Goal: Check status: Check status

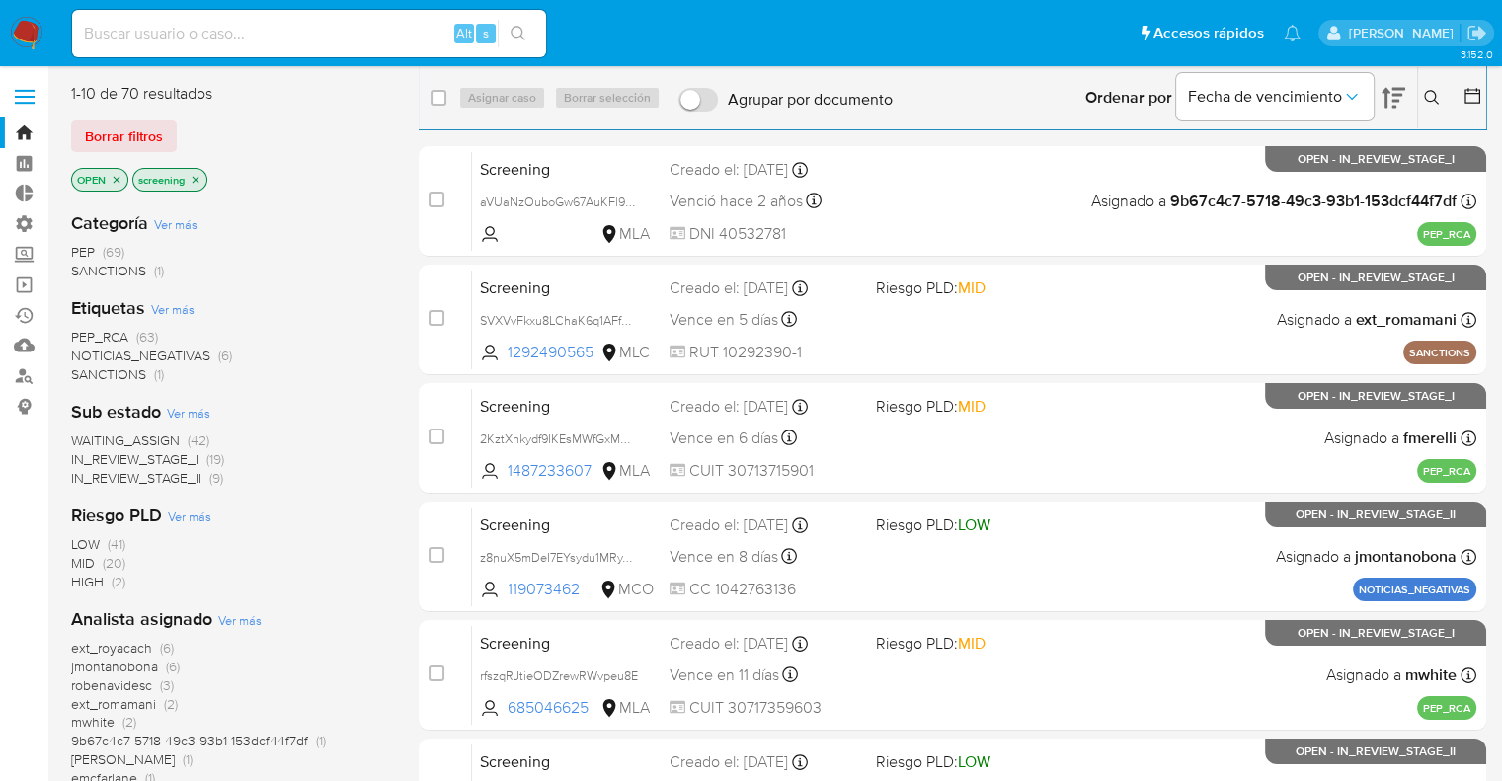
click at [1096, 28] on ul "Pausado Ver notificaciones Alt s Accesos rápidos Presiona las siguientes teclas…" at bounding box center [686, 32] width 1248 height 49
click at [183, 133] on div "Borrar filtros" at bounding box center [229, 136] width 316 height 32
click at [249, 80] on div "3.152.0" at bounding box center [778, 736] width 1415 height 1315
click at [256, 84] on div "1-10 de 70 resultados" at bounding box center [229, 94] width 316 height 22
click at [186, 125] on div "Borrar filtros" at bounding box center [229, 136] width 316 height 32
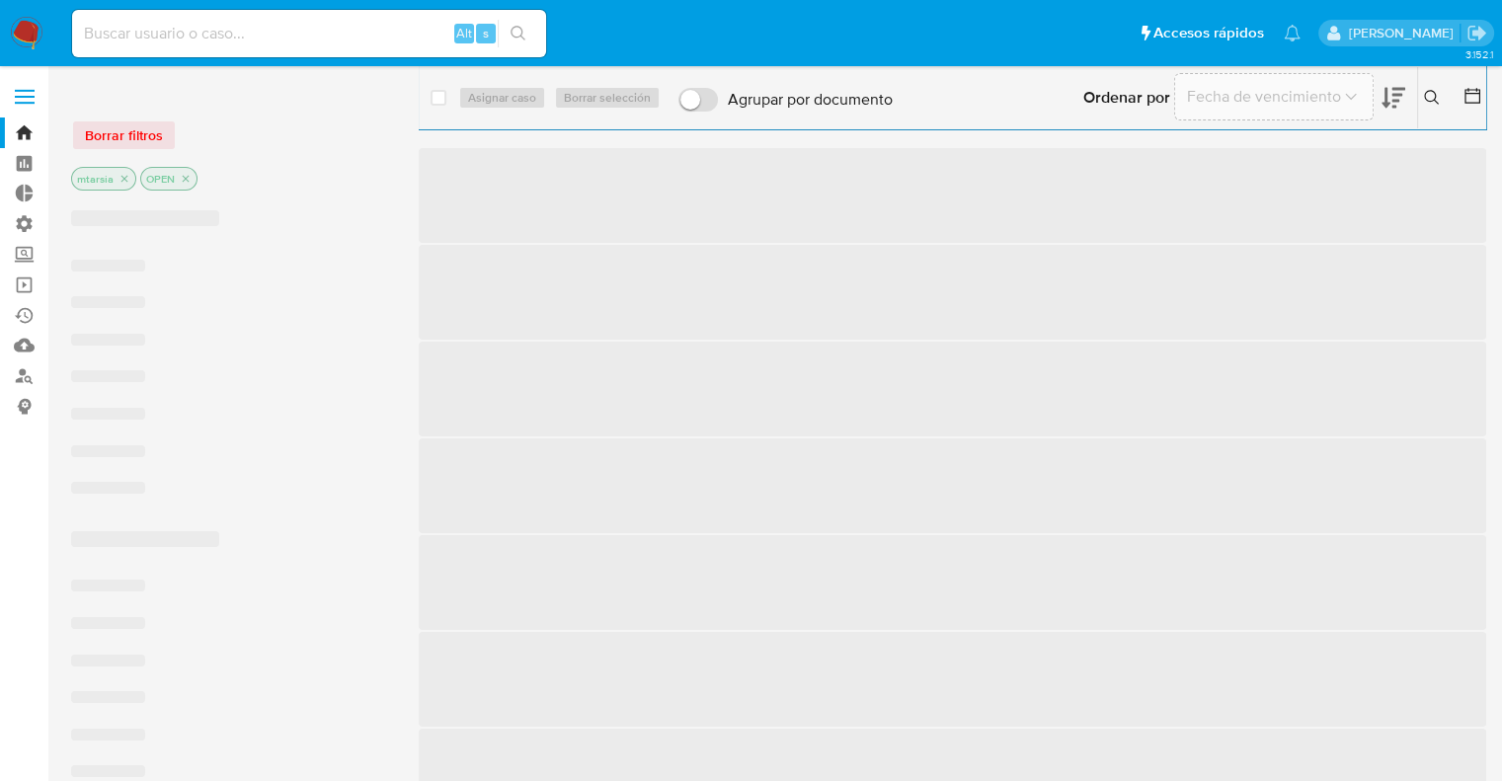
click at [34, 255] on label "Screening" at bounding box center [117, 254] width 235 height 31
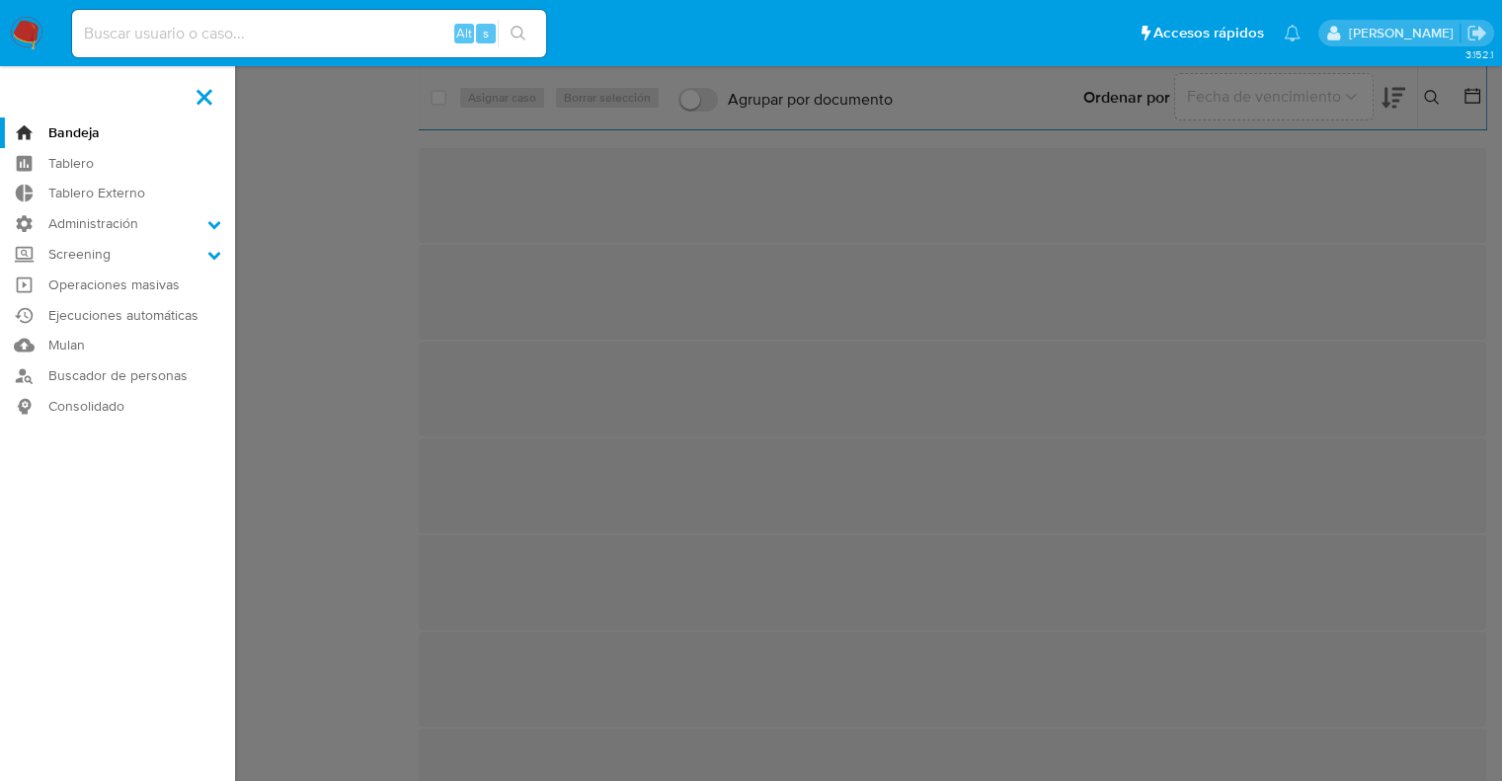
click at [0, 0] on input "Screening" at bounding box center [0, 0] width 0 height 0
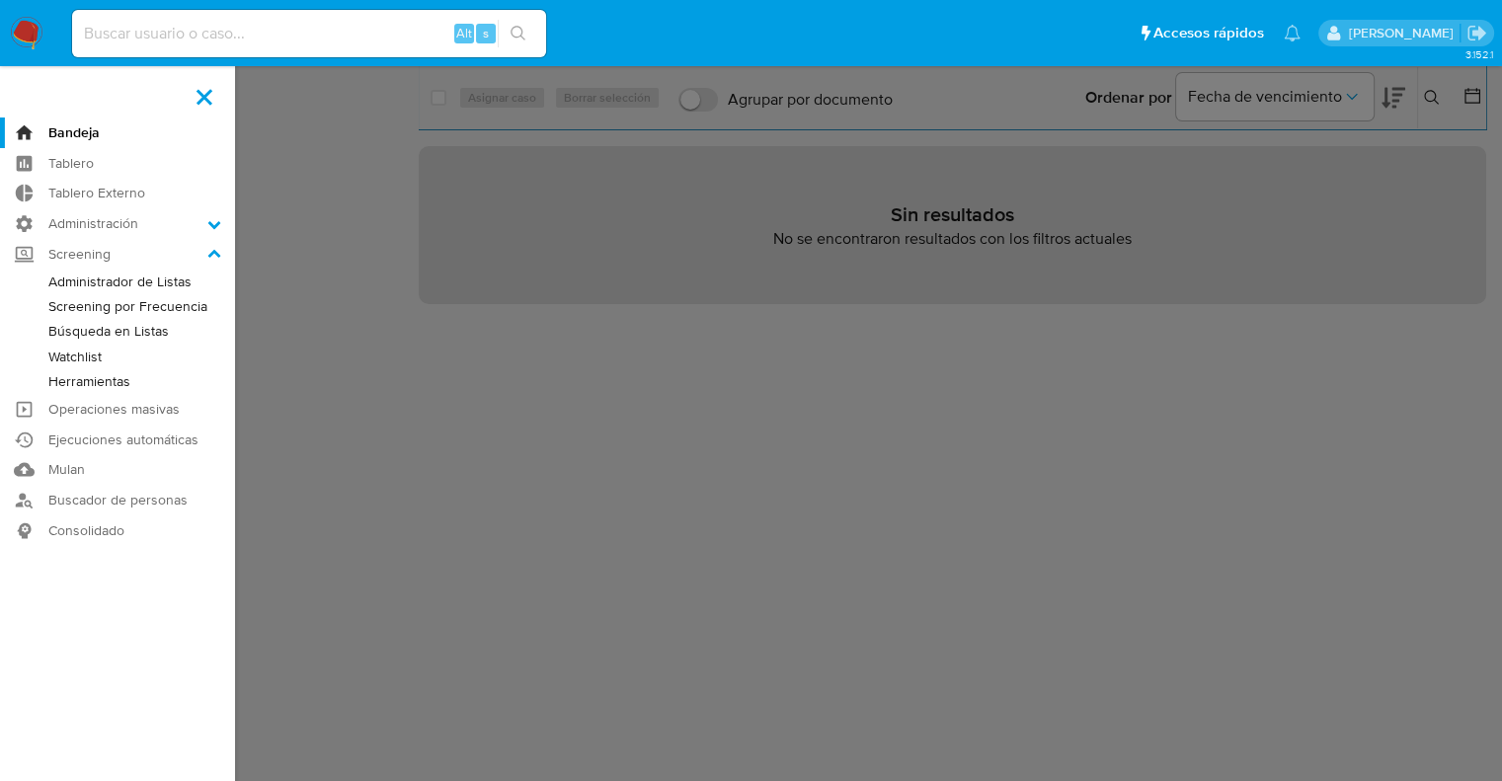
click at [52, 351] on link "Watchlist" at bounding box center [117, 357] width 235 height 25
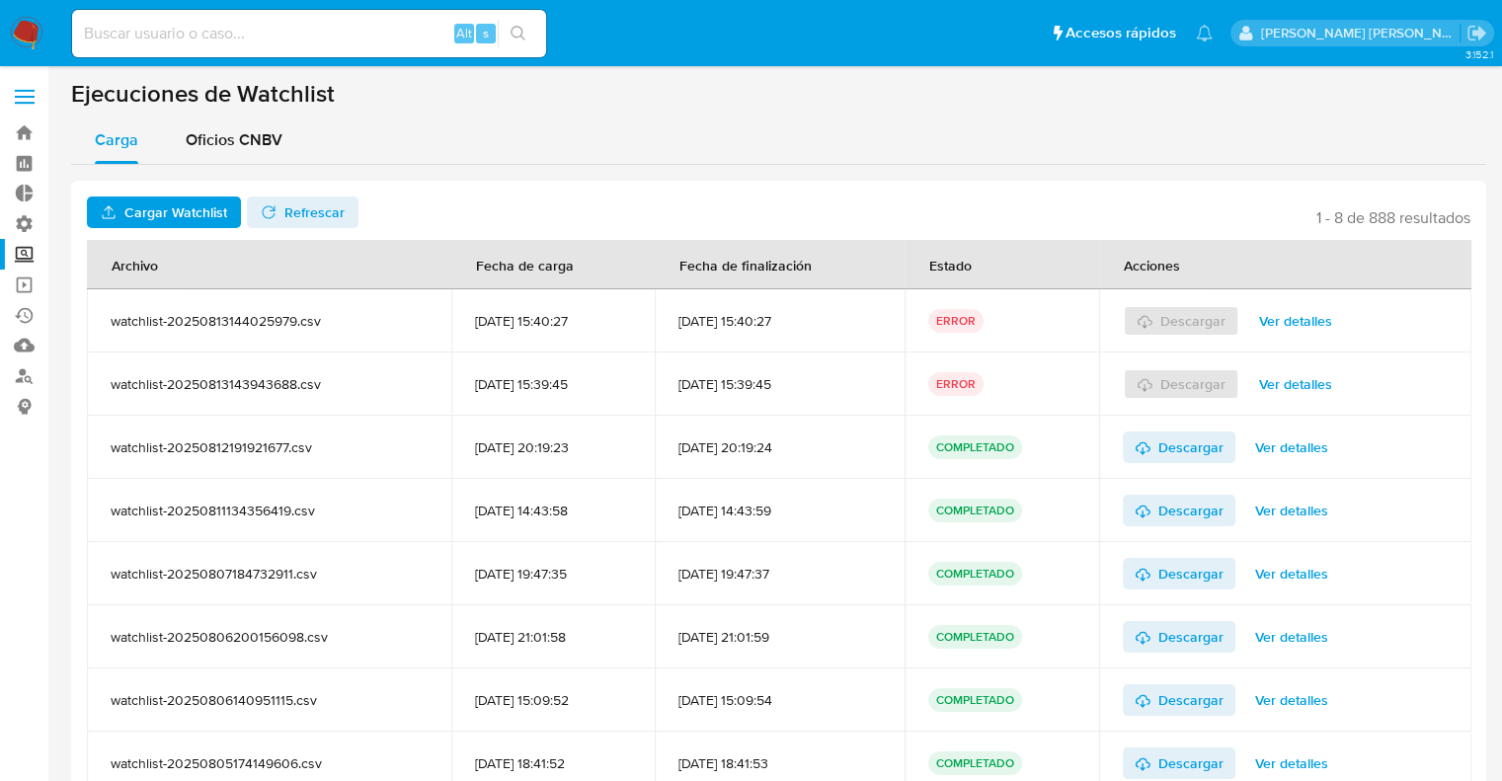
click at [1277, 324] on span "Ver detalles" at bounding box center [1295, 321] width 73 height 28
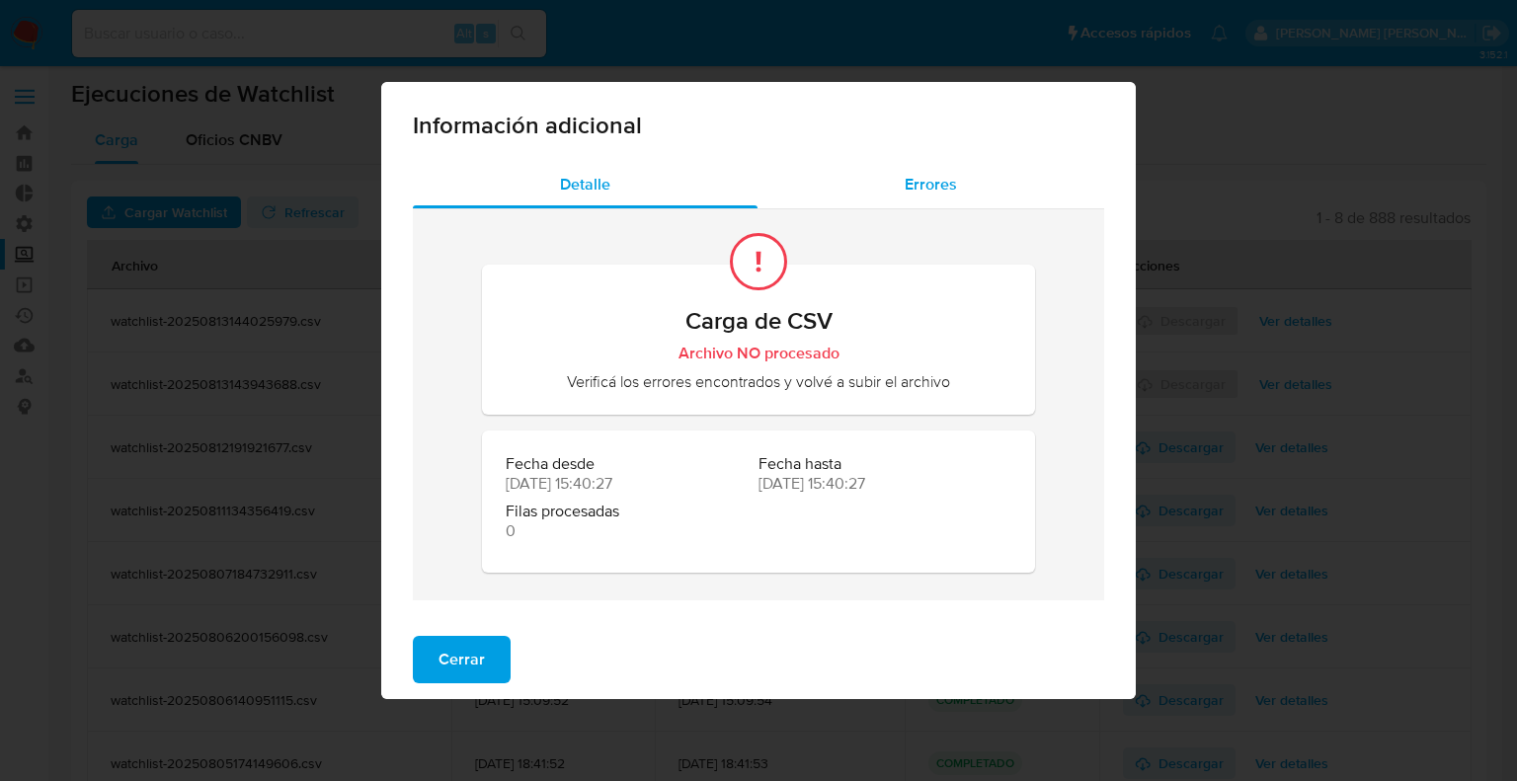
click at [921, 184] on span "Errores" at bounding box center [931, 184] width 52 height 23
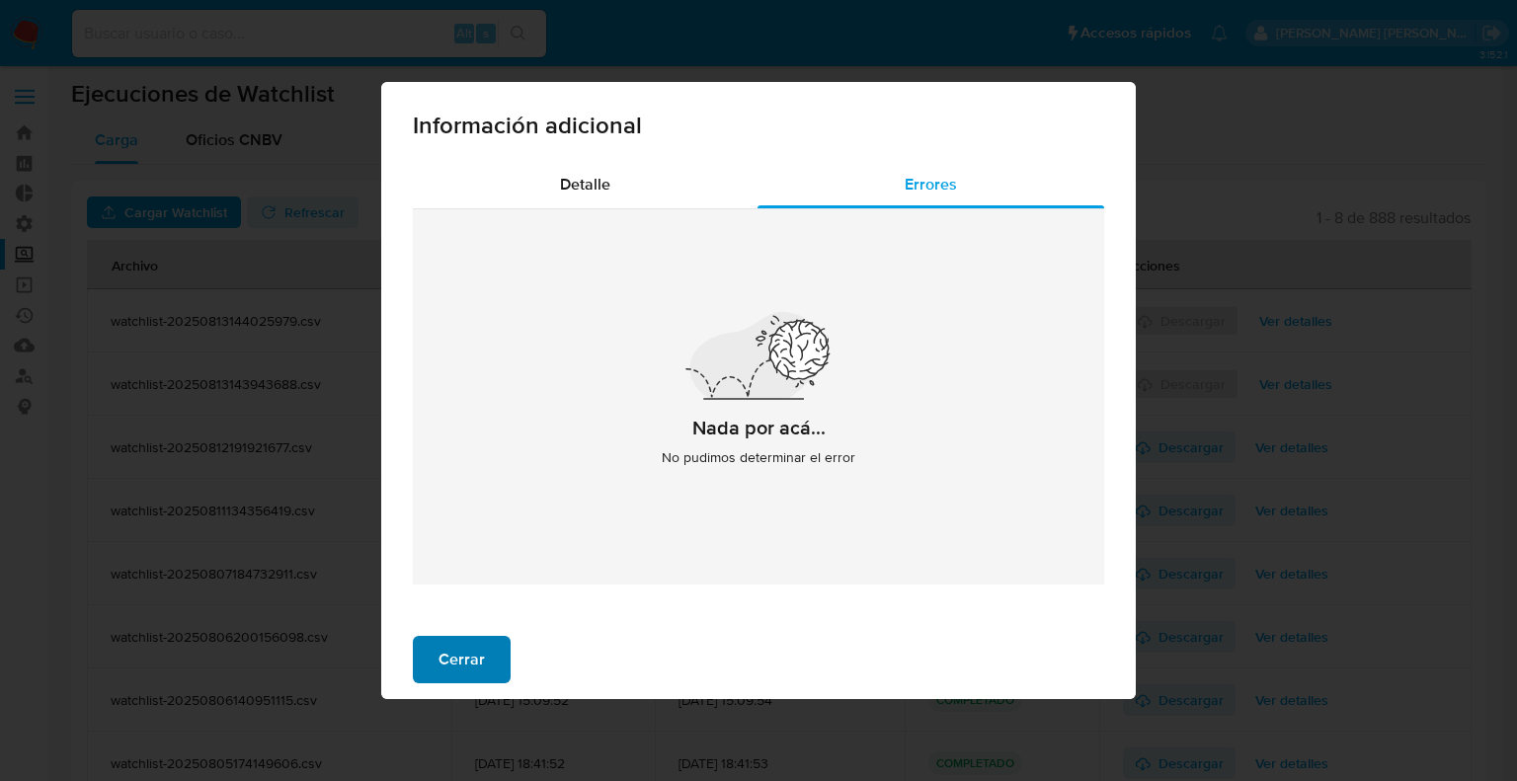
click at [504, 657] on button "Cerrar" at bounding box center [462, 659] width 98 height 47
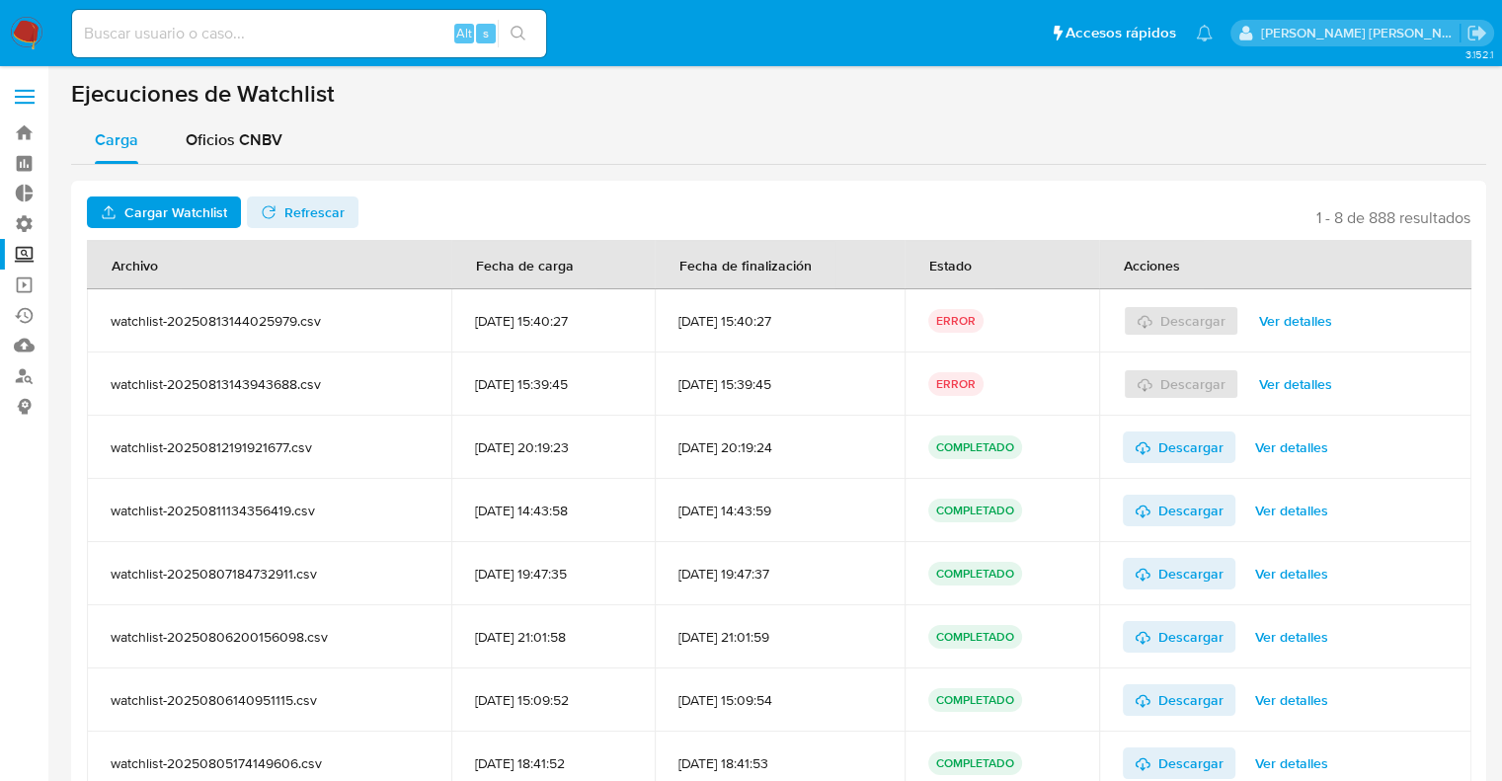
click at [1275, 322] on span "Ver detalles" at bounding box center [1295, 321] width 73 height 28
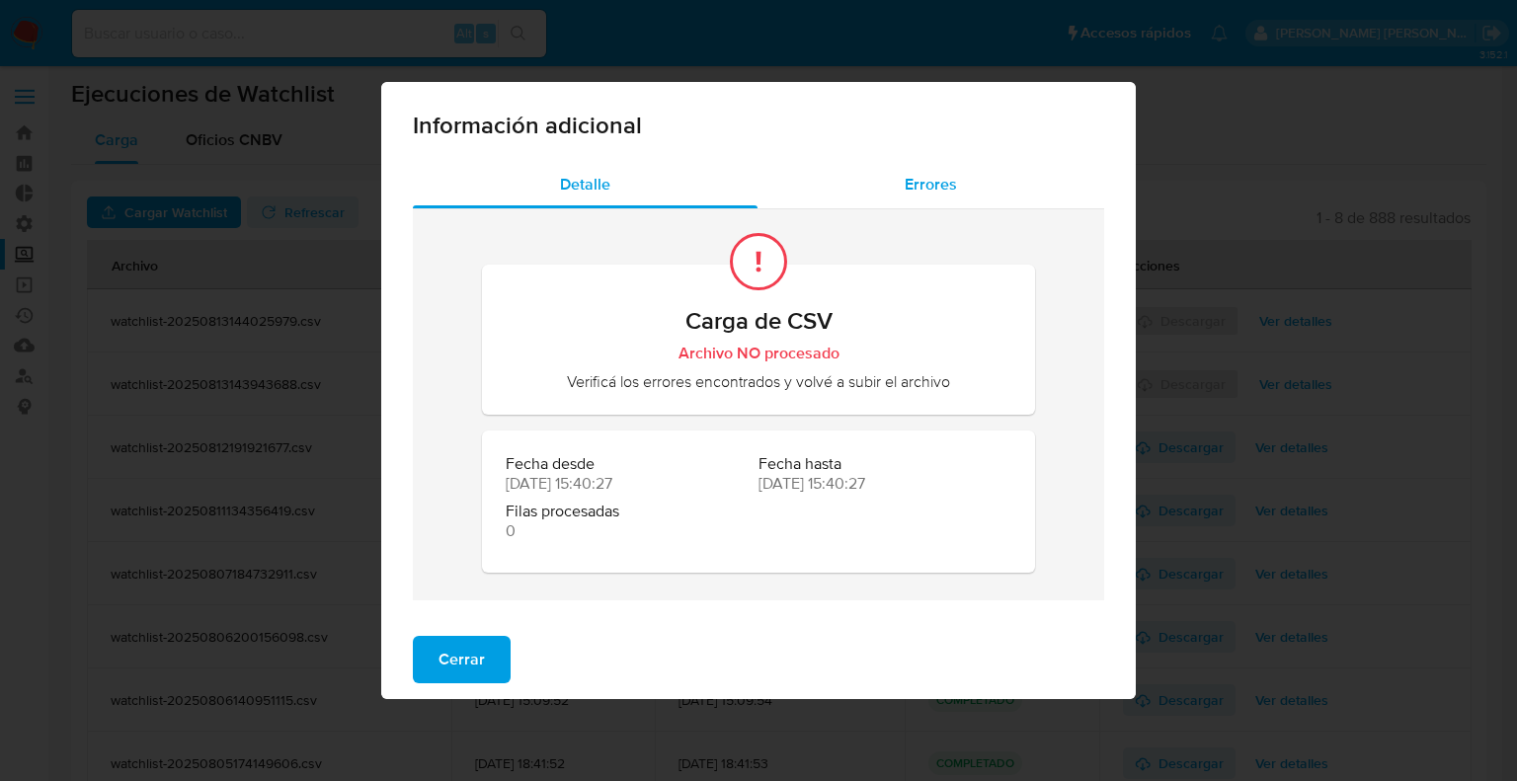
click at [909, 192] on span "Errores" at bounding box center [931, 184] width 52 height 23
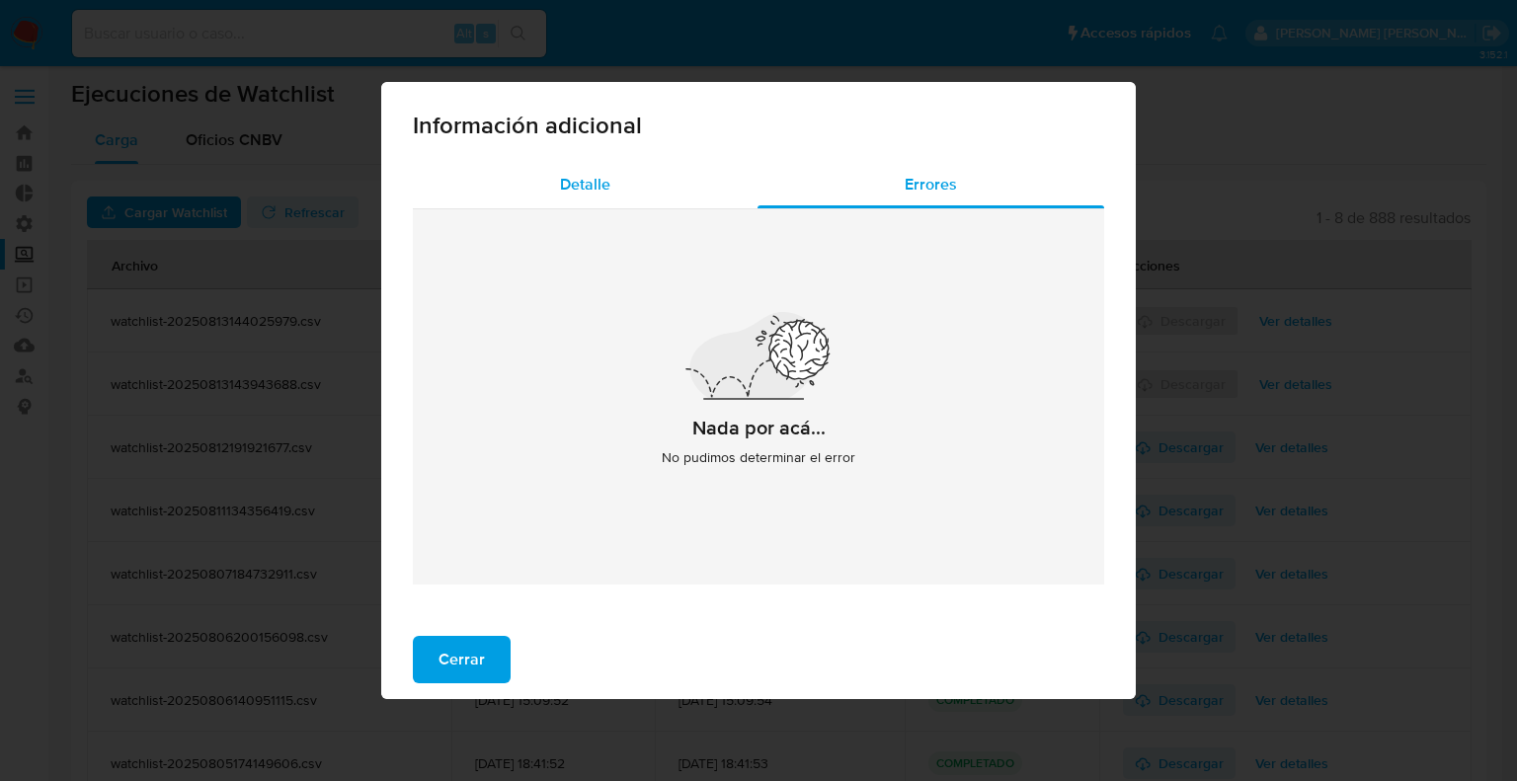
click at [616, 169] on div "Detalle" at bounding box center [585, 184] width 345 height 47
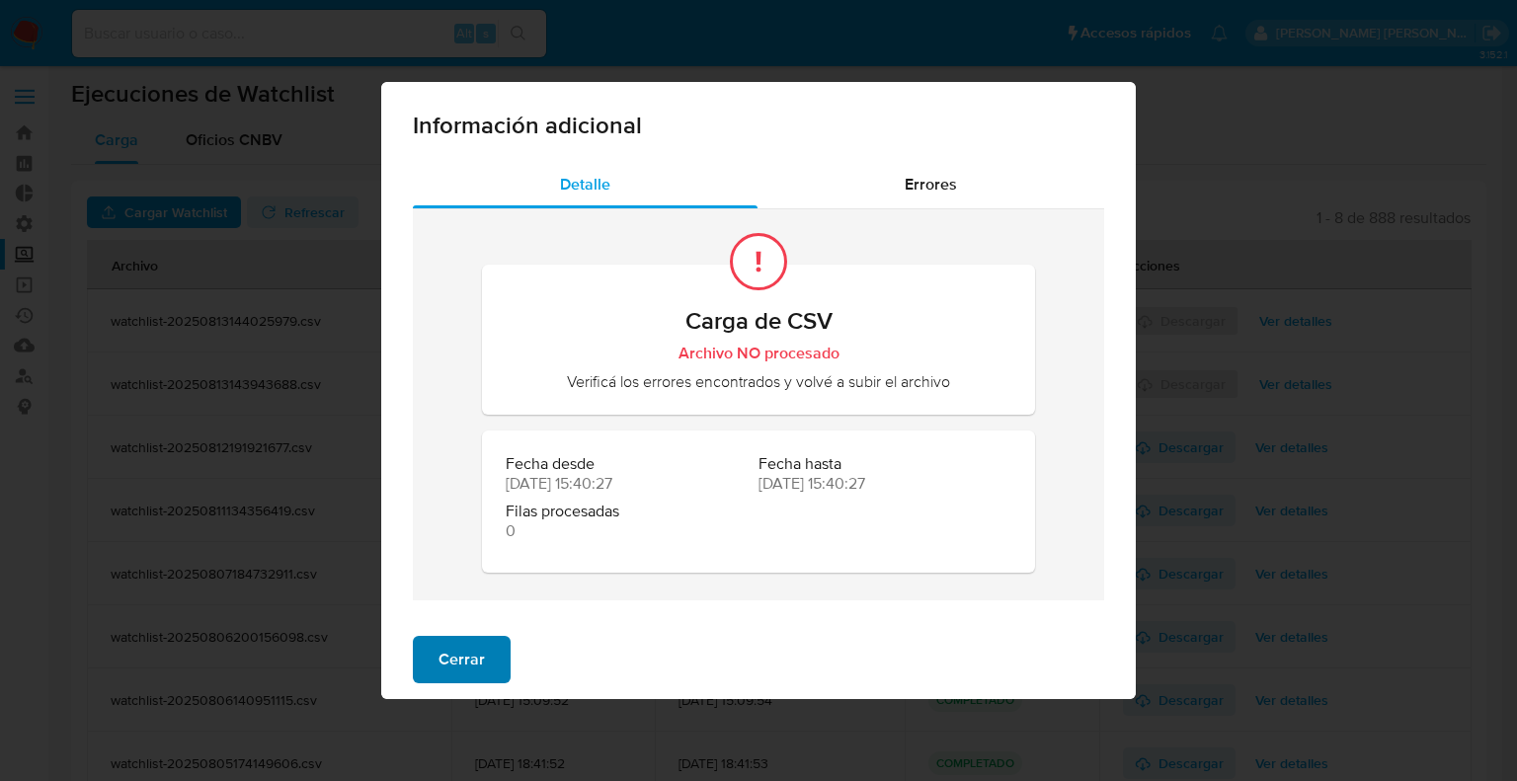
click at [495, 643] on button "Cerrar" at bounding box center [462, 659] width 98 height 47
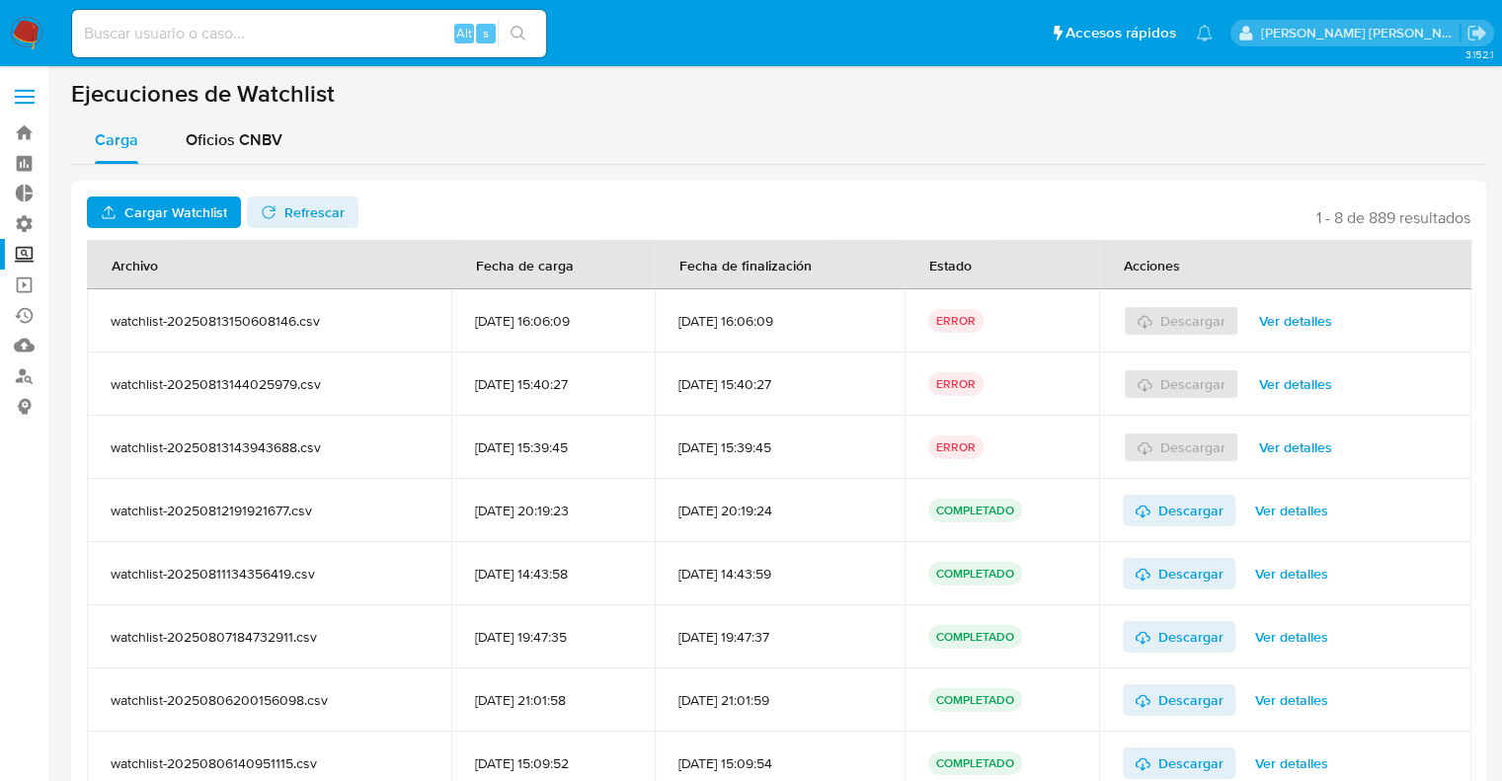
click at [1268, 315] on button "Ver detalles" at bounding box center [1295, 321] width 101 height 32
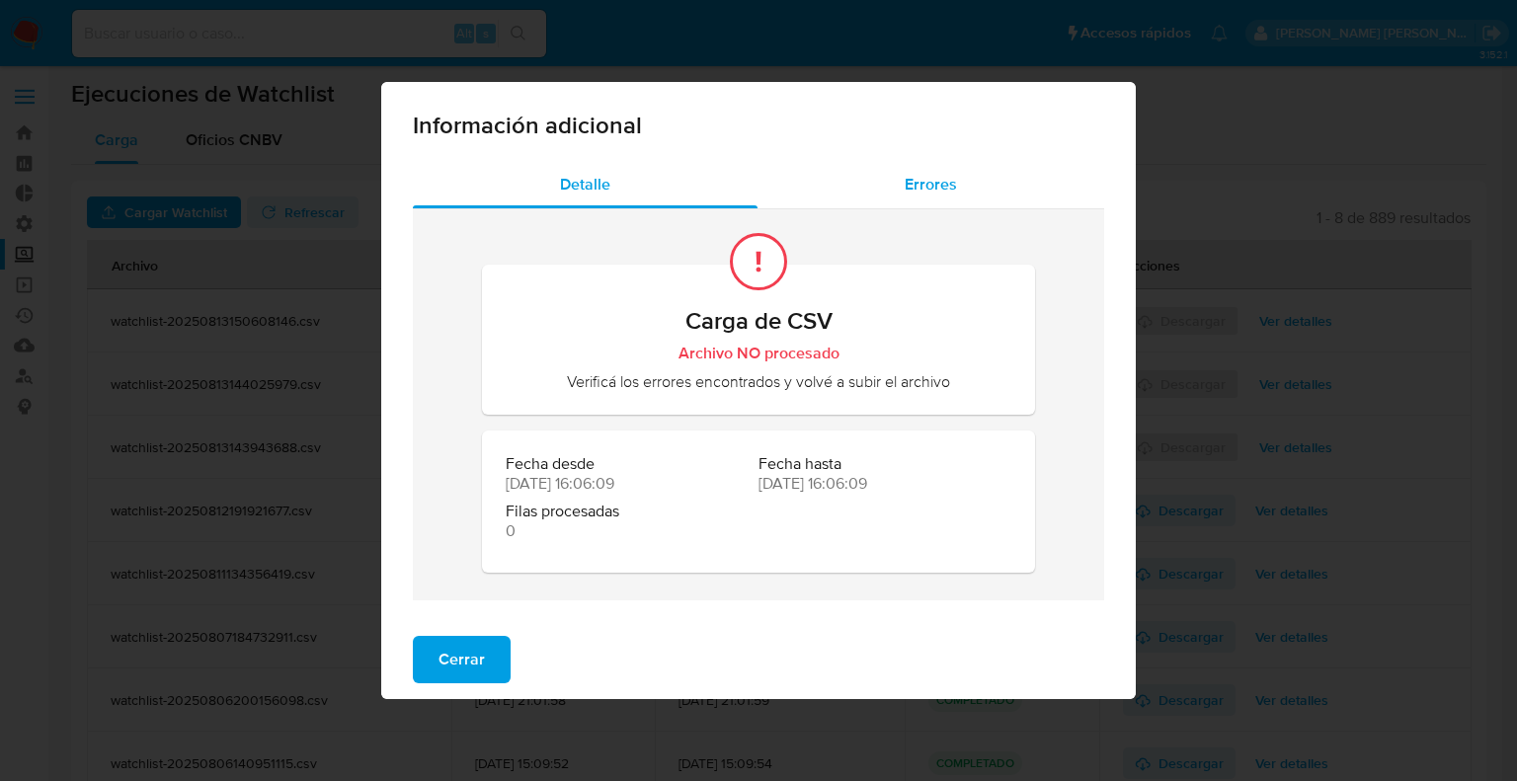
click at [904, 189] on div "Errores" at bounding box center [930, 184] width 347 height 47
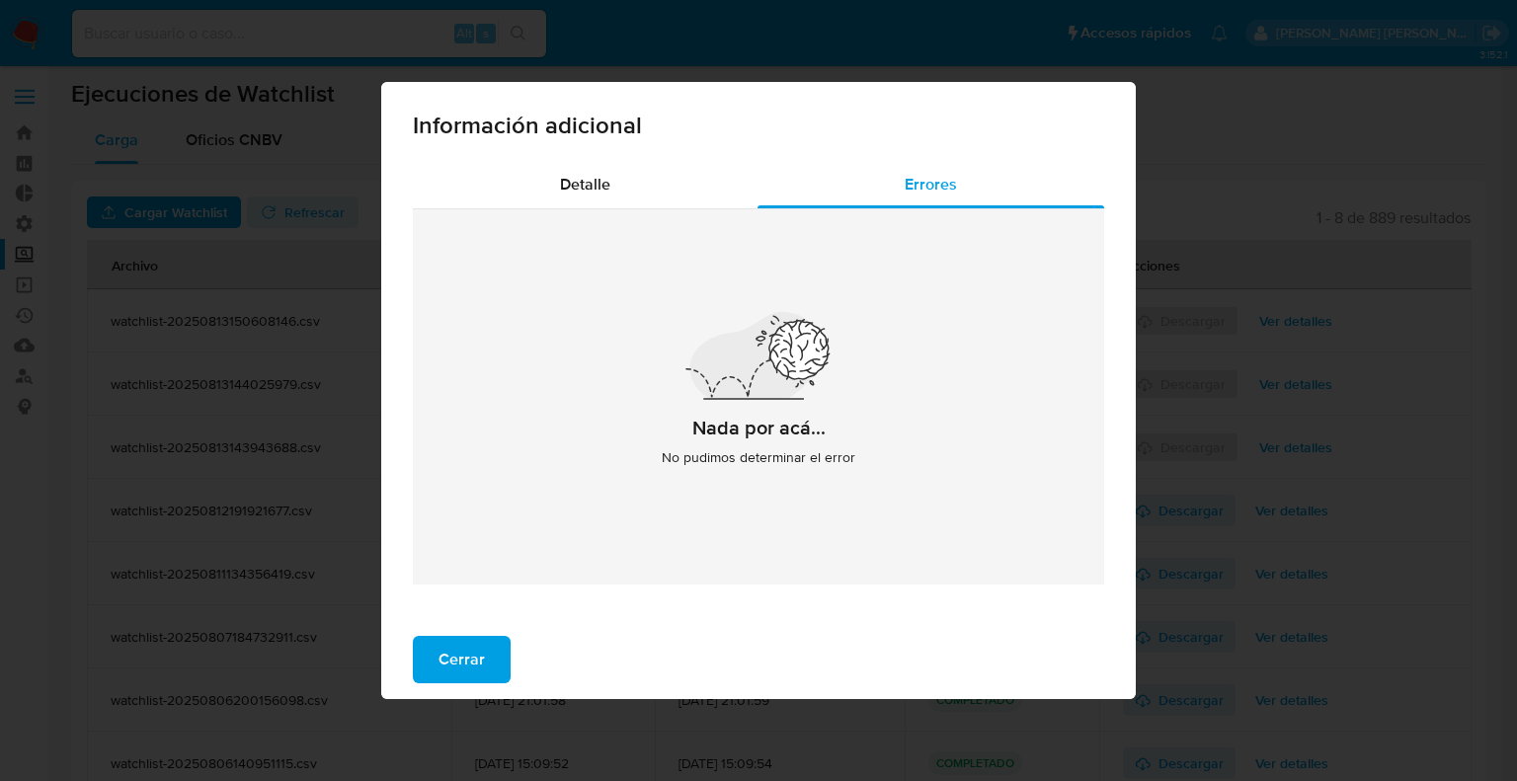
drag, startPoint x: 904, startPoint y: 189, endPoint x: 384, endPoint y: 617, distance: 673.4
click at [384, 617] on div "Detalle Errores Nada por acá... No pudimos determinar el error" at bounding box center [758, 390] width 754 height 459
click at [636, 171] on div "Detalle" at bounding box center [585, 184] width 345 height 47
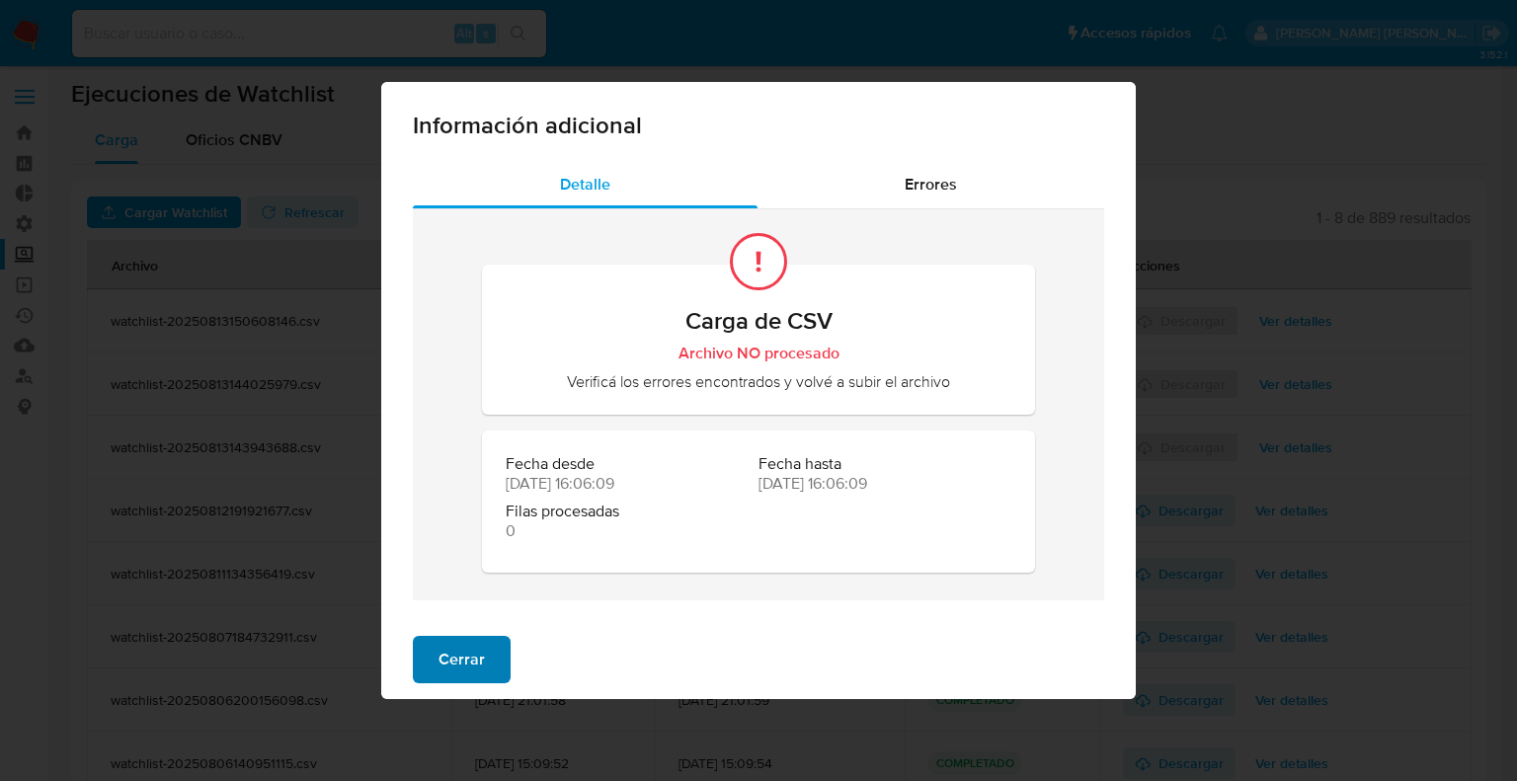
click at [497, 655] on button "Cerrar" at bounding box center [462, 659] width 98 height 47
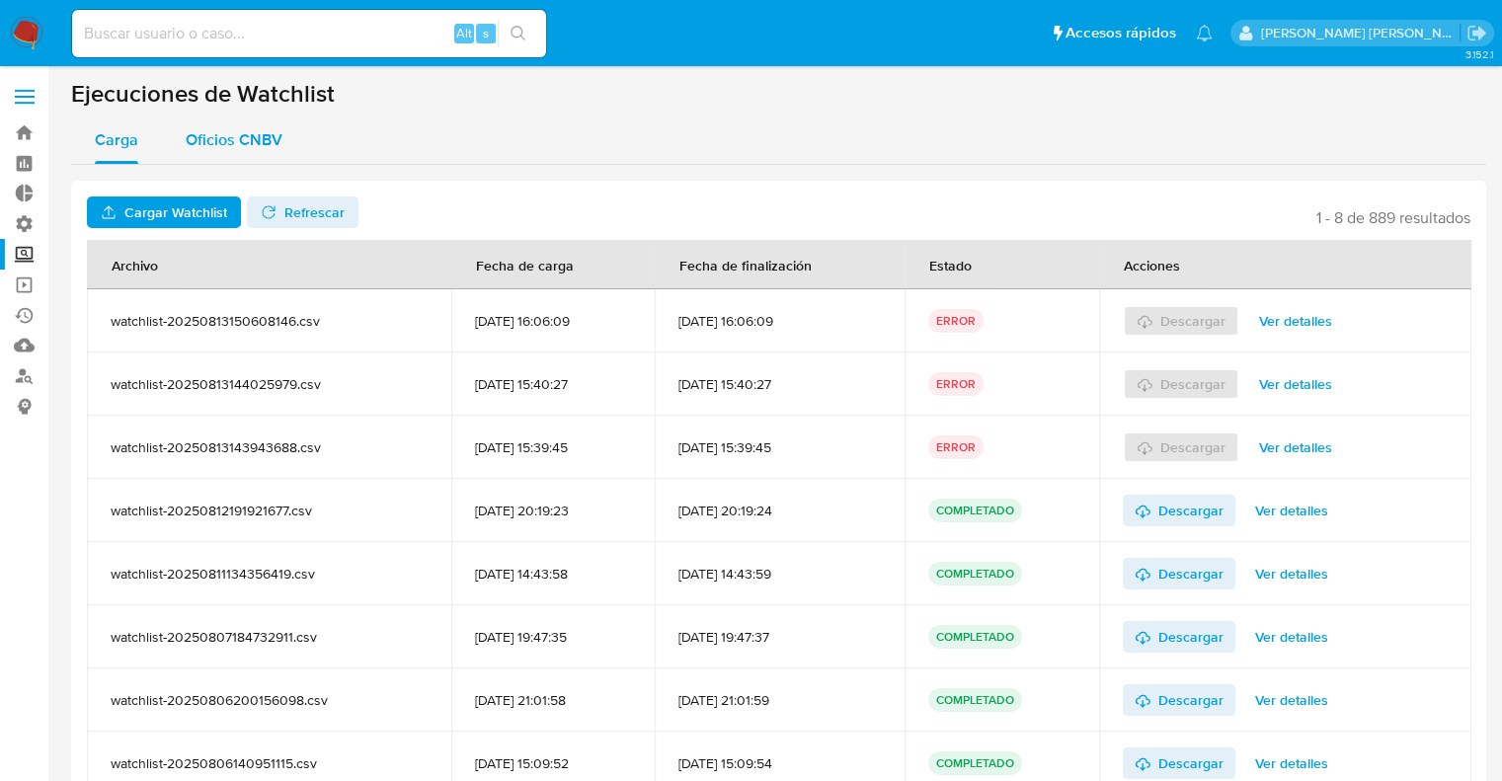
click at [280, 143] on button "Oficios CNBV" at bounding box center [234, 140] width 144 height 47
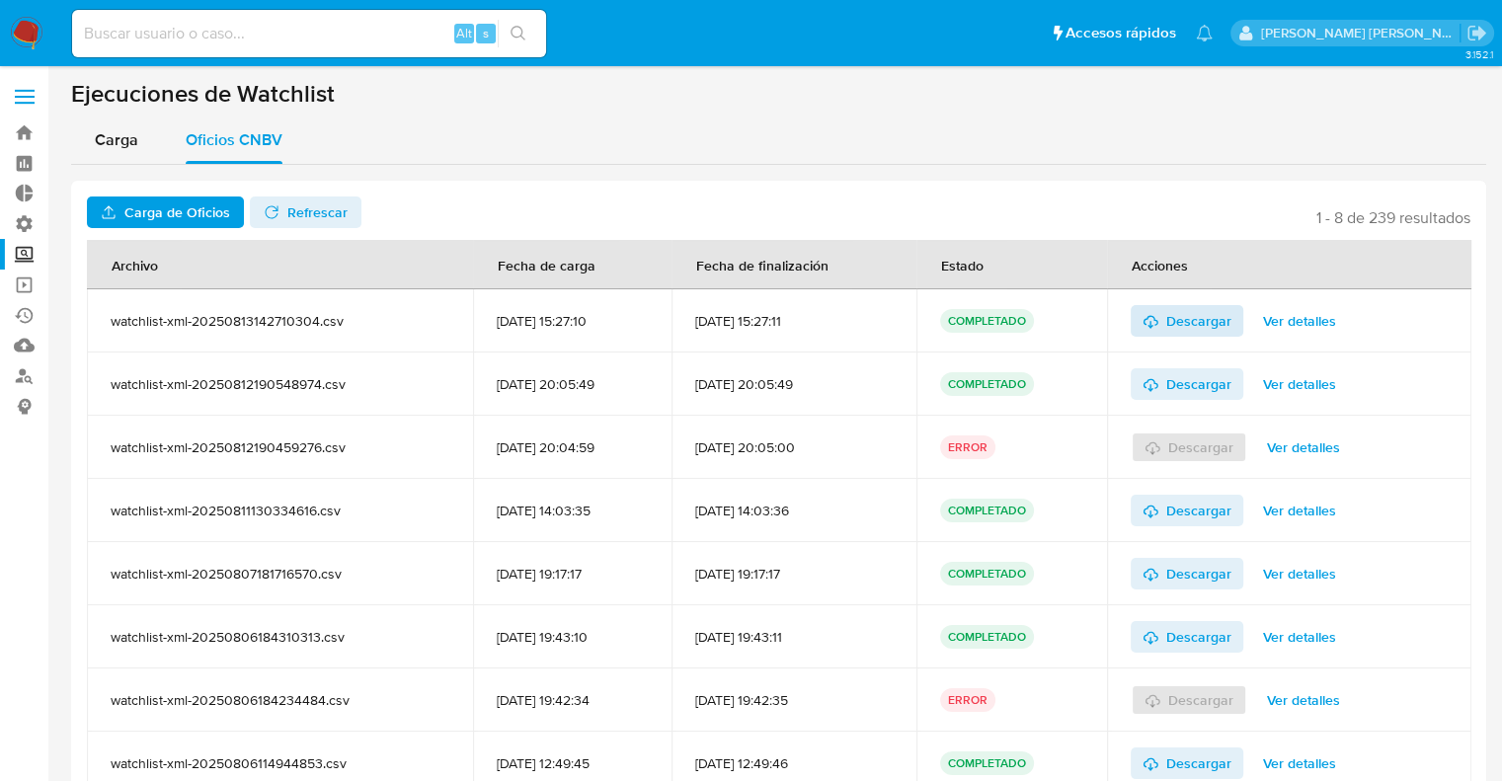
click at [1190, 318] on span "Descargar" at bounding box center [1198, 321] width 65 height 32
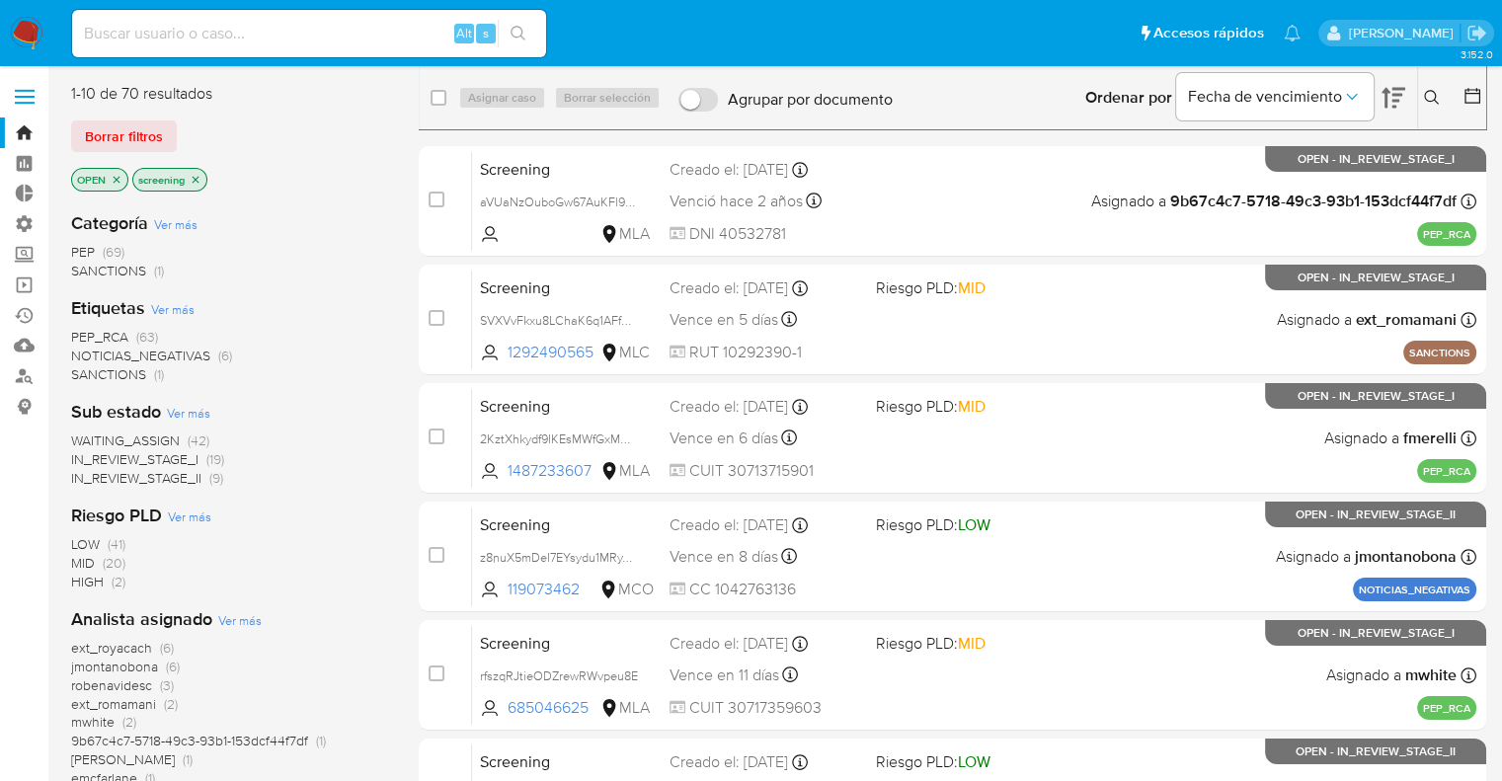
click at [223, 82] on div "3.152.0" at bounding box center [778, 736] width 1415 height 1315
click at [179, 128] on div "Borrar filtros" at bounding box center [229, 136] width 316 height 32
click at [182, 125] on div "Borrar filtros" at bounding box center [229, 136] width 316 height 32
click at [1075, 28] on ul "Pausado Ver notificaciones Alt s Accesos rápidos Presiona las siguientes teclas…" at bounding box center [686, 32] width 1248 height 49
click at [1094, 27] on ul "Pausado Ver notificaciones Alt s Accesos rápidos Presiona las siguientes teclas…" at bounding box center [686, 32] width 1248 height 49
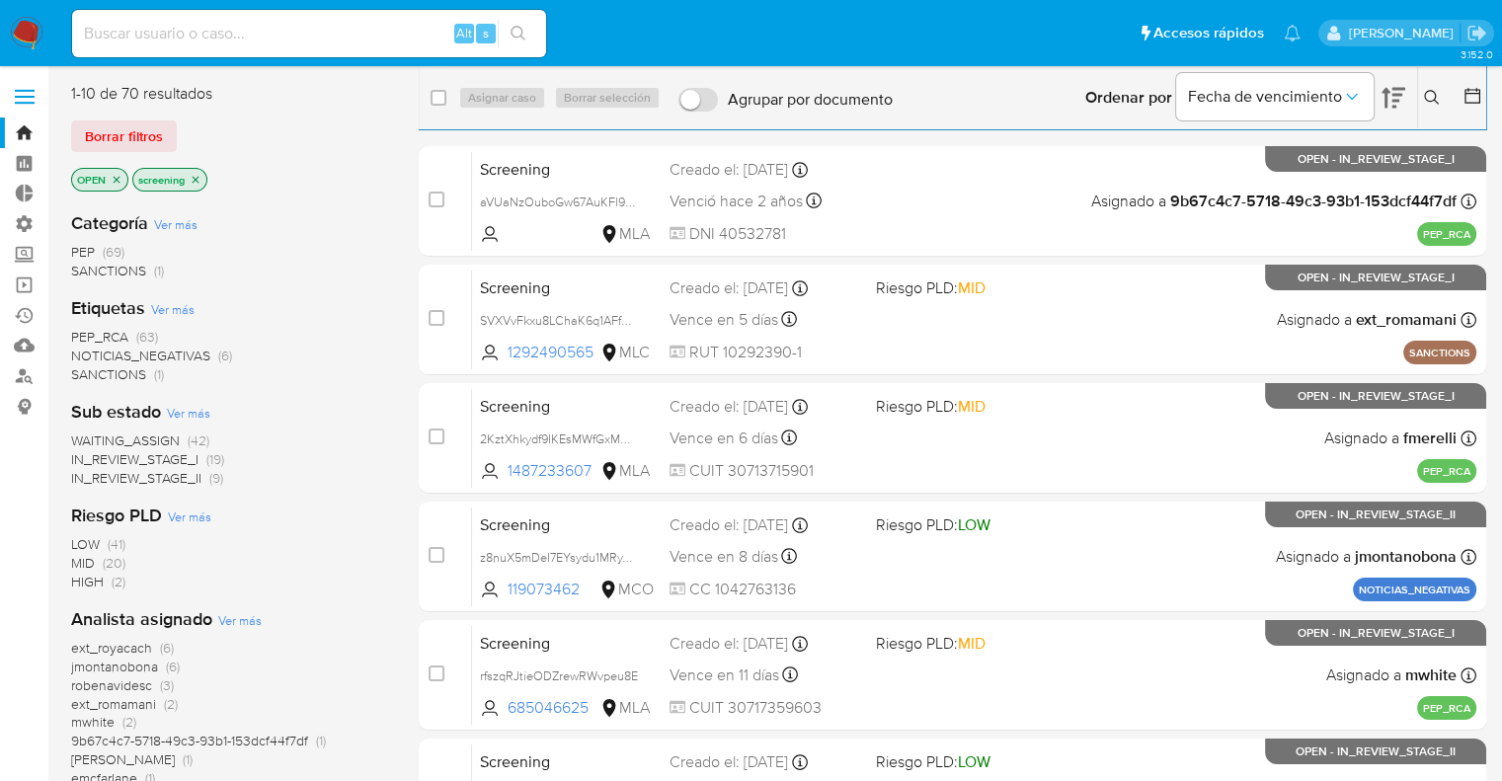
click at [183, 125] on div "Borrar filtros" at bounding box center [229, 136] width 316 height 32
click at [286, 63] on nav "Pausado Ver notificaciones Alt s Accesos rápidos Presiona las siguientes teclas…" at bounding box center [751, 33] width 1502 height 66
click at [183, 127] on div "Borrar filtros" at bounding box center [229, 136] width 316 height 32
click at [178, 127] on div "Borrar filtros" at bounding box center [229, 136] width 316 height 32
click at [183, 123] on div "Borrar filtros" at bounding box center [229, 136] width 316 height 32
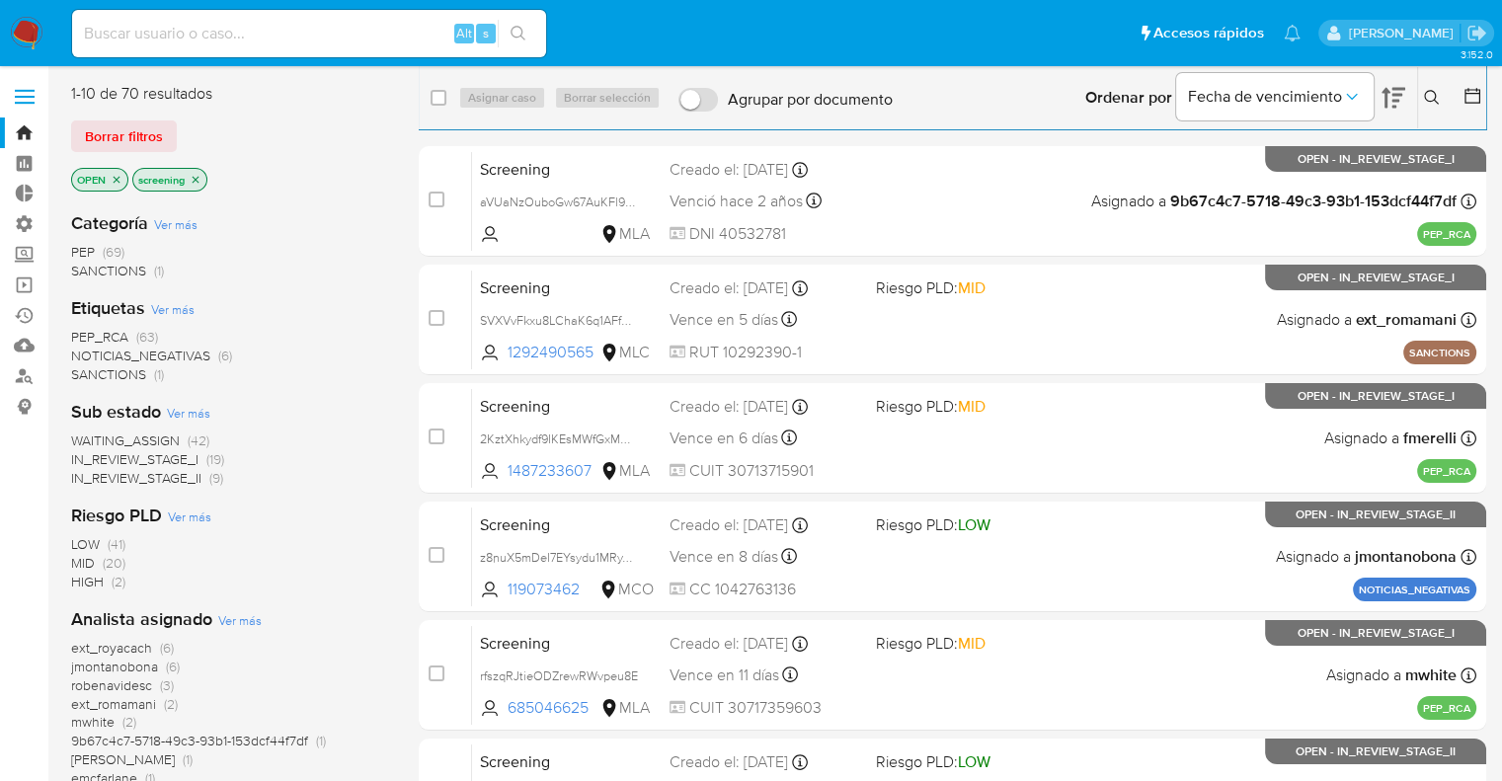
click at [312, 66] on main "3.152.0" at bounding box center [751, 703] width 1502 height 1407
click at [179, 128] on div "Borrar filtros" at bounding box center [229, 136] width 316 height 32
click at [264, 66] on div "Pausado Ver notificaciones Alt s Accesos rápidos Presiona las siguientes teclas…" at bounding box center [751, 703] width 1502 height 1407
click at [264, 66] on main "3.152.0" at bounding box center [751, 703] width 1502 height 1407
click at [1040, 32] on ul "Pausado Ver notificaciones Alt s Accesos rápidos Presiona las siguientes teclas…" at bounding box center [686, 32] width 1248 height 49
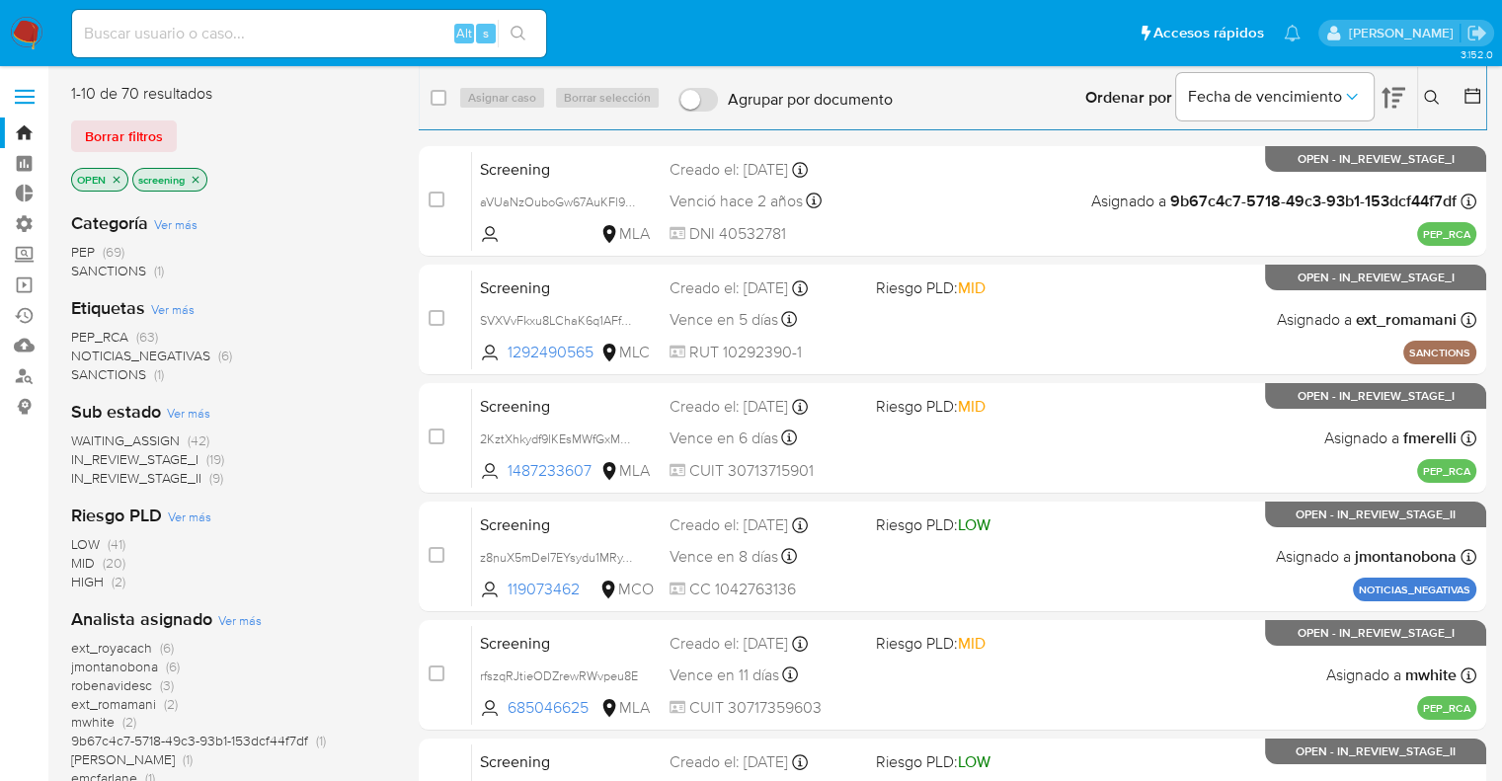
click at [1040, 32] on ul "Pausado Ver notificaciones Alt s Accesos rápidos Presiona las siguientes teclas…" at bounding box center [686, 32] width 1248 height 49
click at [182, 127] on div "Borrar filtros" at bounding box center [229, 136] width 316 height 32
click at [182, 125] on div "Borrar filtros" at bounding box center [229, 136] width 316 height 32
click at [263, 73] on main "3.152.0" at bounding box center [751, 703] width 1502 height 1407
click at [1098, 23] on ul "Pausado Ver notificaciones Alt s Accesos rápidos Presiona las siguientes teclas…" at bounding box center [686, 32] width 1248 height 49
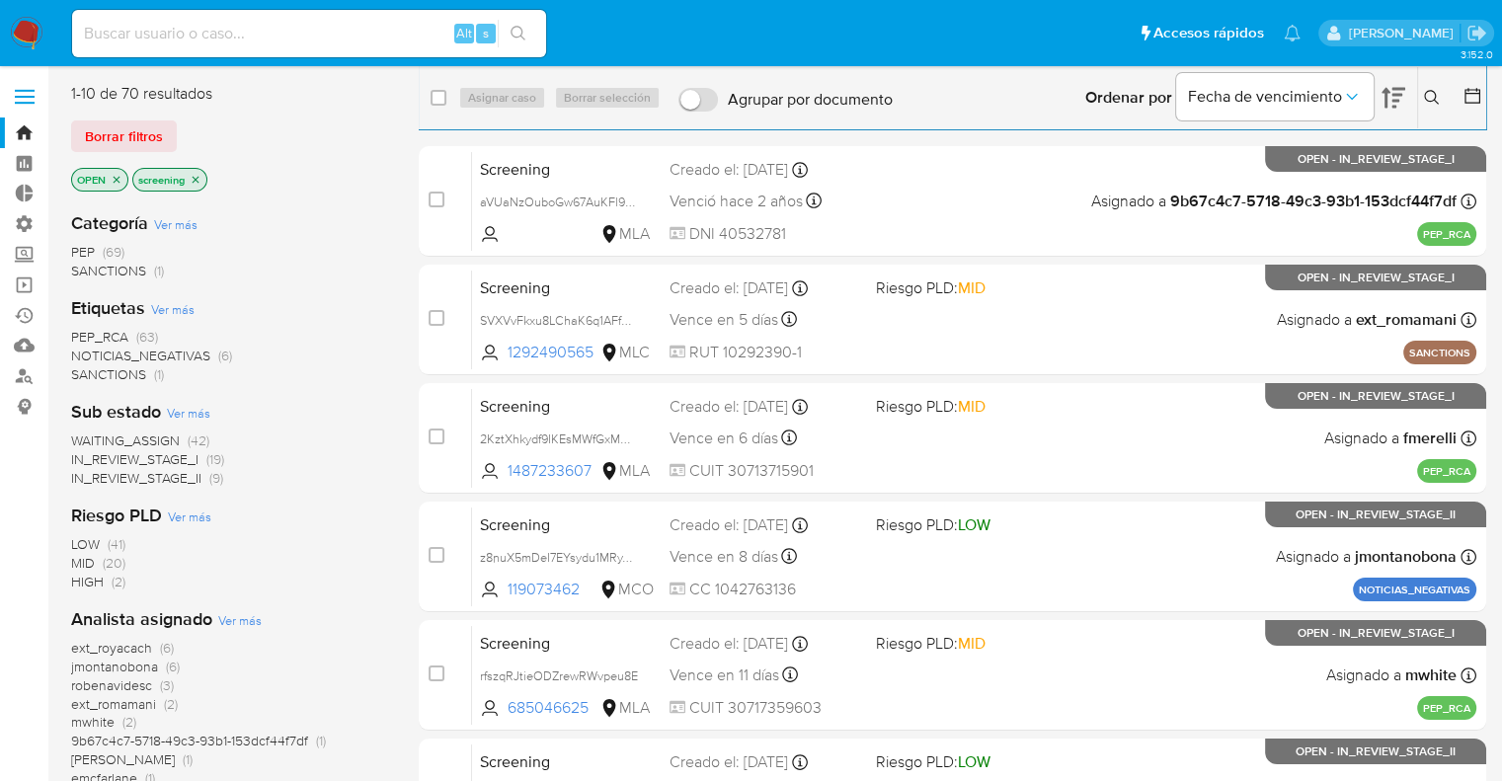
click at [1098, 24] on ul "Pausado Ver notificaciones Alt s Accesos rápidos Presiona las siguientes teclas…" at bounding box center [686, 32] width 1248 height 49
click at [183, 127] on div "Borrar filtros" at bounding box center [229, 136] width 316 height 32
click at [1009, 27] on ul "Pausado Ver notificaciones Alt s Accesos rápidos Presiona las siguientes teclas…" at bounding box center [686, 32] width 1248 height 49
click at [253, 82] on div "3.152.0" at bounding box center [778, 736] width 1415 height 1315
click at [1079, 31] on ul "Pausado Ver notificaciones Alt s Accesos rápidos Presiona las siguientes teclas…" at bounding box center [686, 32] width 1248 height 49
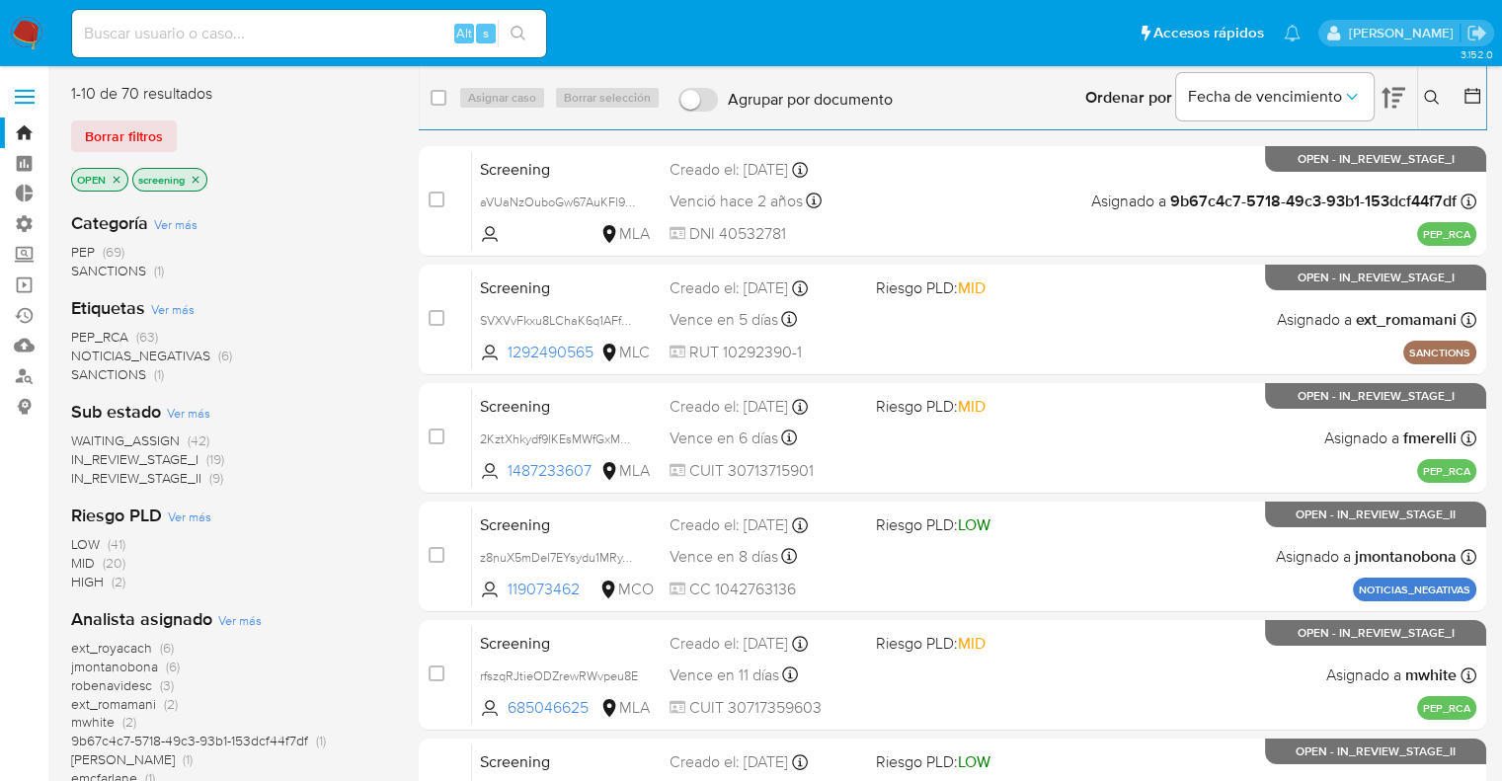
click at [182, 127] on div "Borrar filtros" at bounding box center [229, 136] width 316 height 32
click at [266, 74] on main "3.152.0" at bounding box center [751, 703] width 1502 height 1407
click at [182, 127] on div "Borrar filtros" at bounding box center [229, 136] width 316 height 32
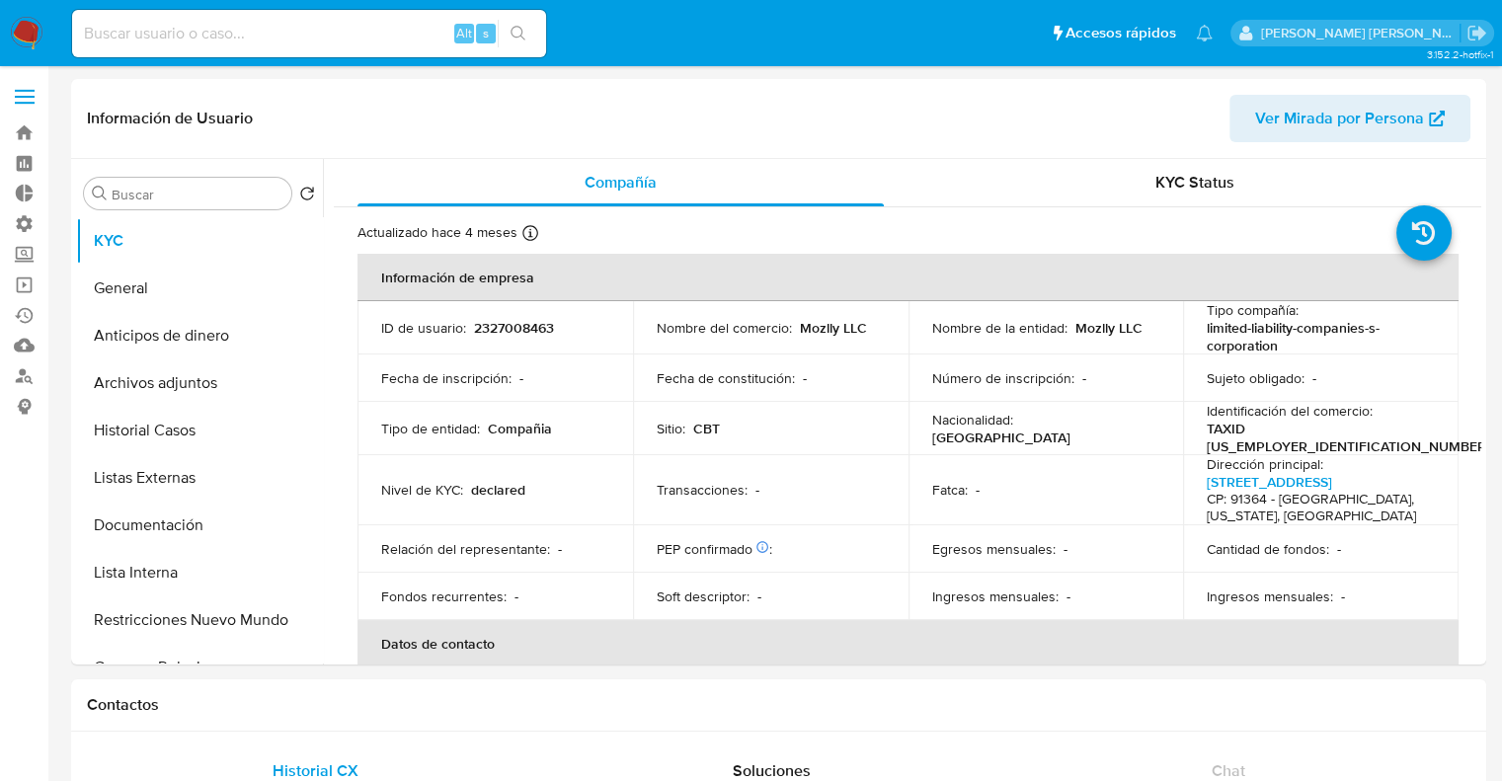
select select "10"
click at [315, 40] on input at bounding box center [309, 34] width 474 height 26
paste input "1808074480"
type input "1808074480"
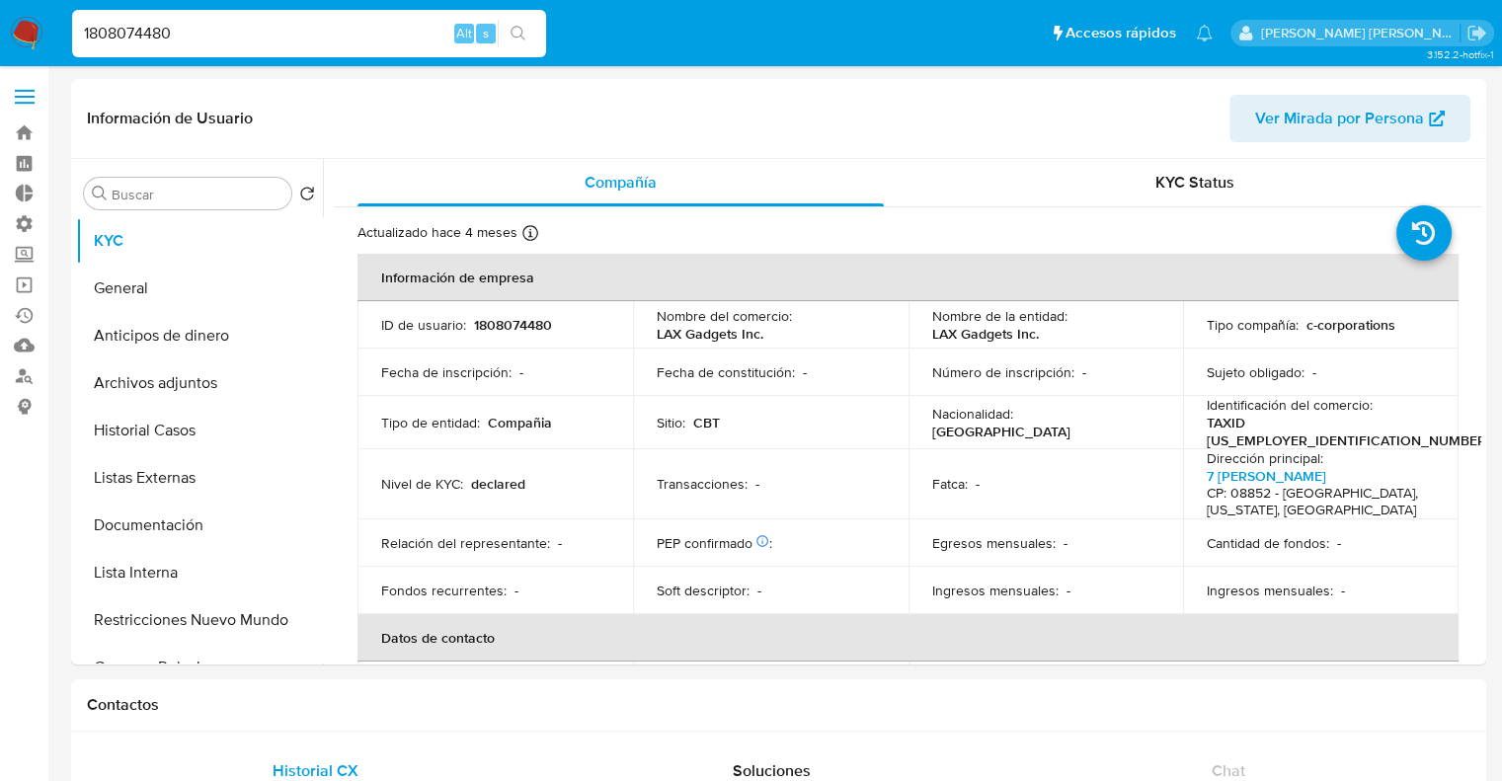
select select "10"
click at [268, 31] on input "1808074480" at bounding box center [309, 34] width 474 height 26
paste input "3688502"
type input "1836885020"
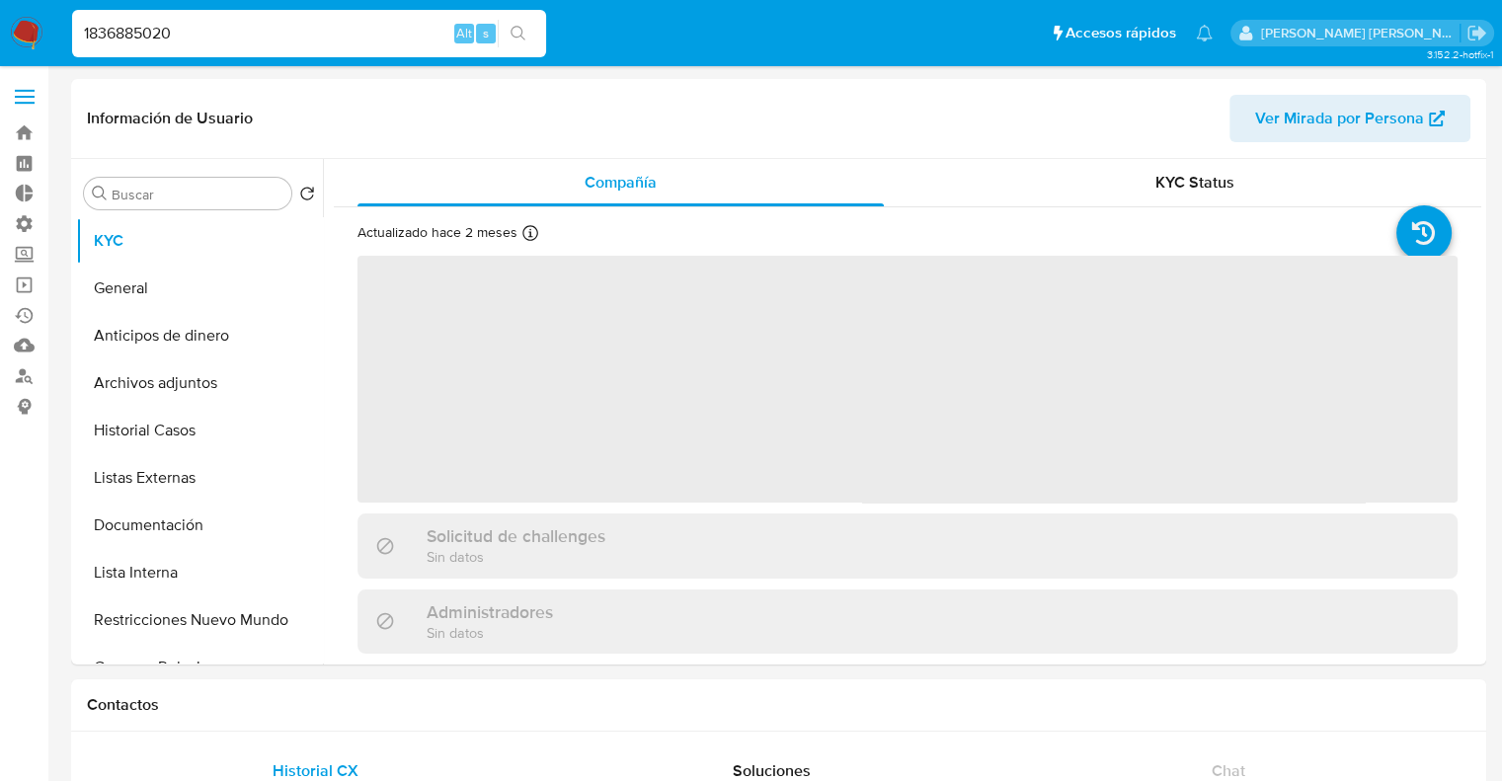
select select "10"
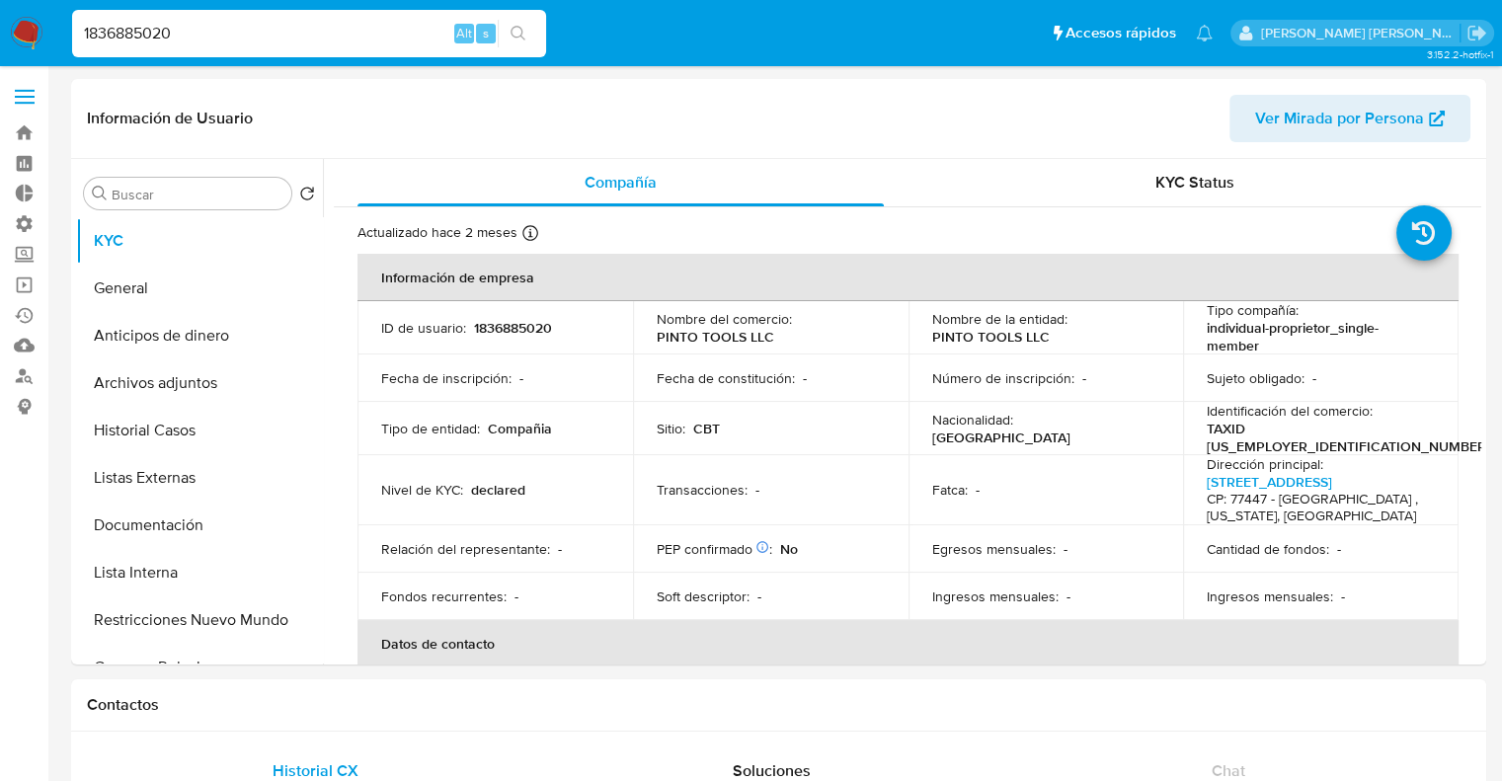
click at [269, 29] on input "1836885020" at bounding box center [309, 34] width 474 height 26
paste input "698965901"
type input "698965901"
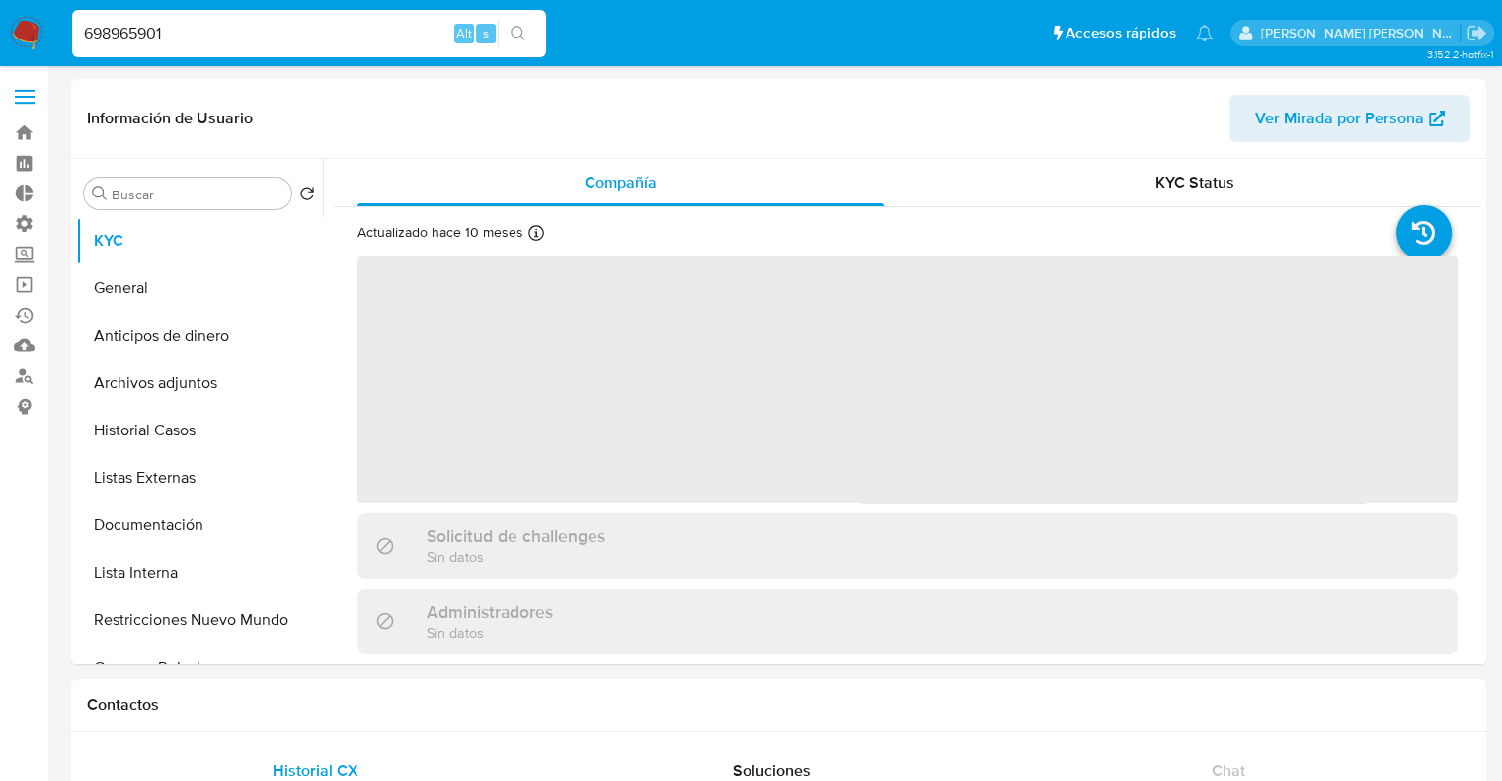
select select "10"
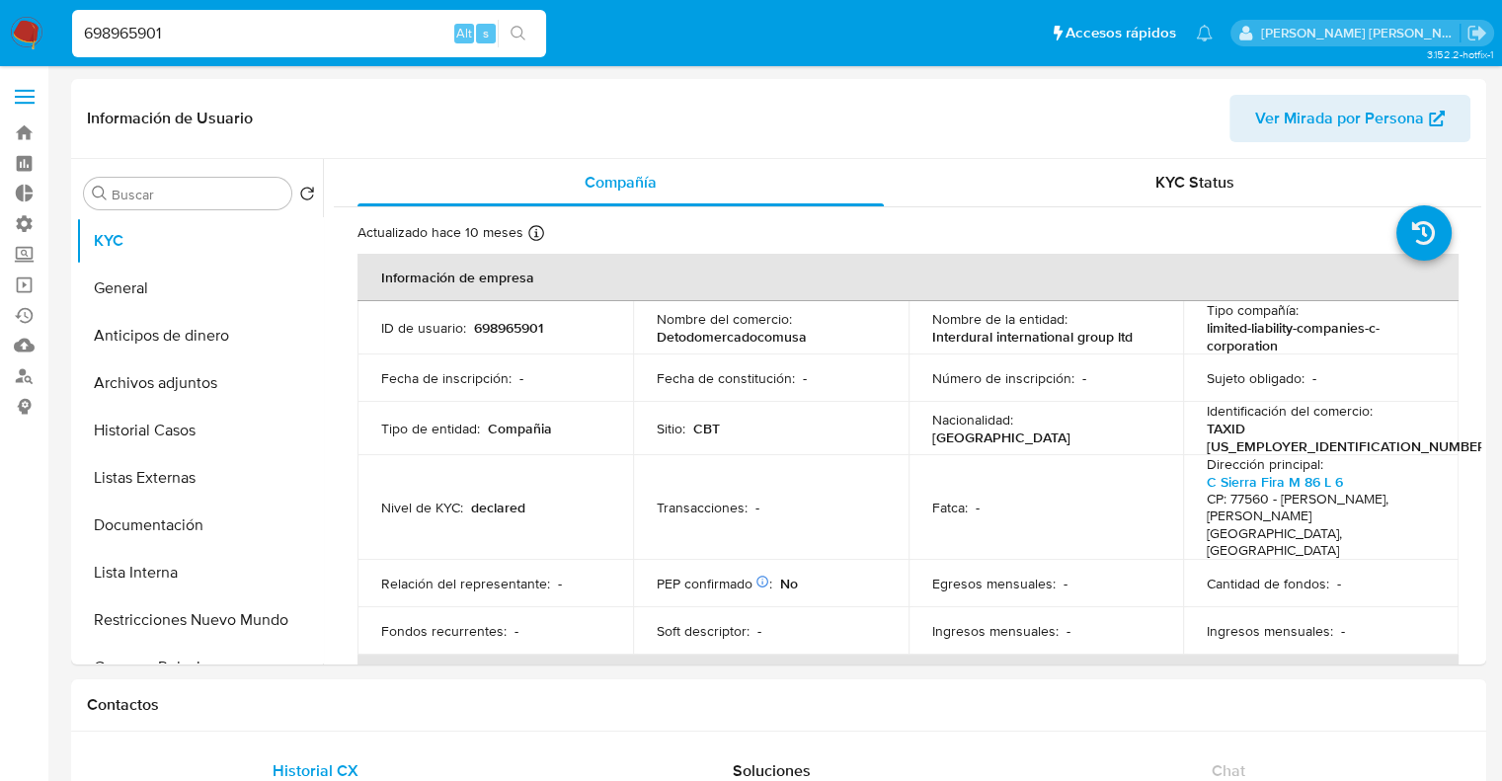
click at [561, 27] on ul "Pausado Ver notificaciones 698965901 Alt s Accesos rápidos Presiona las siguien…" at bounding box center [642, 32] width 1160 height 49
click at [417, 37] on input "698965901" at bounding box center [309, 34] width 474 height 26
paste input "2349879"
type input "2349879901"
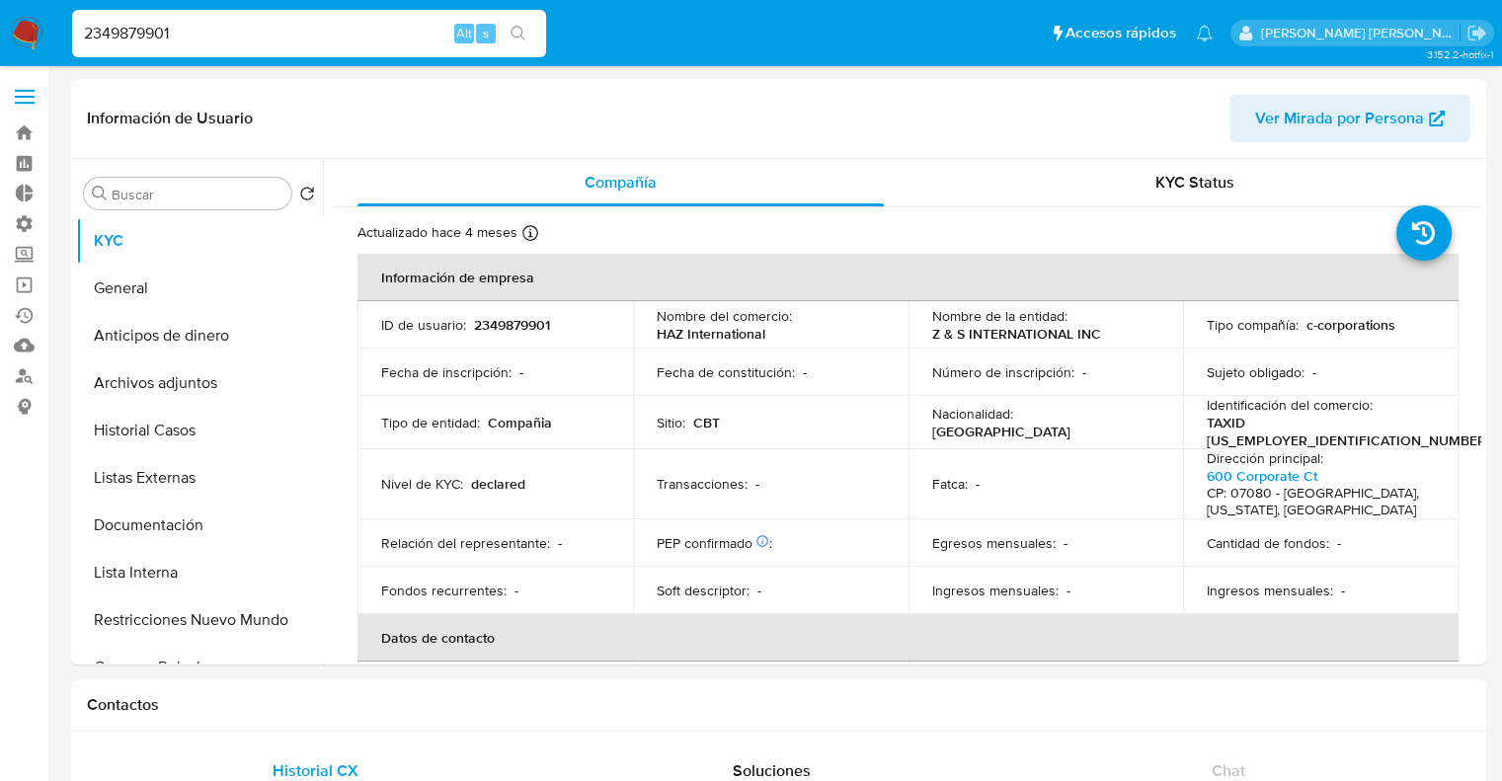
select select "10"
click at [332, 32] on input "2349879901" at bounding box center [309, 34] width 474 height 26
paste input "1884257614"
type input "1884257614"
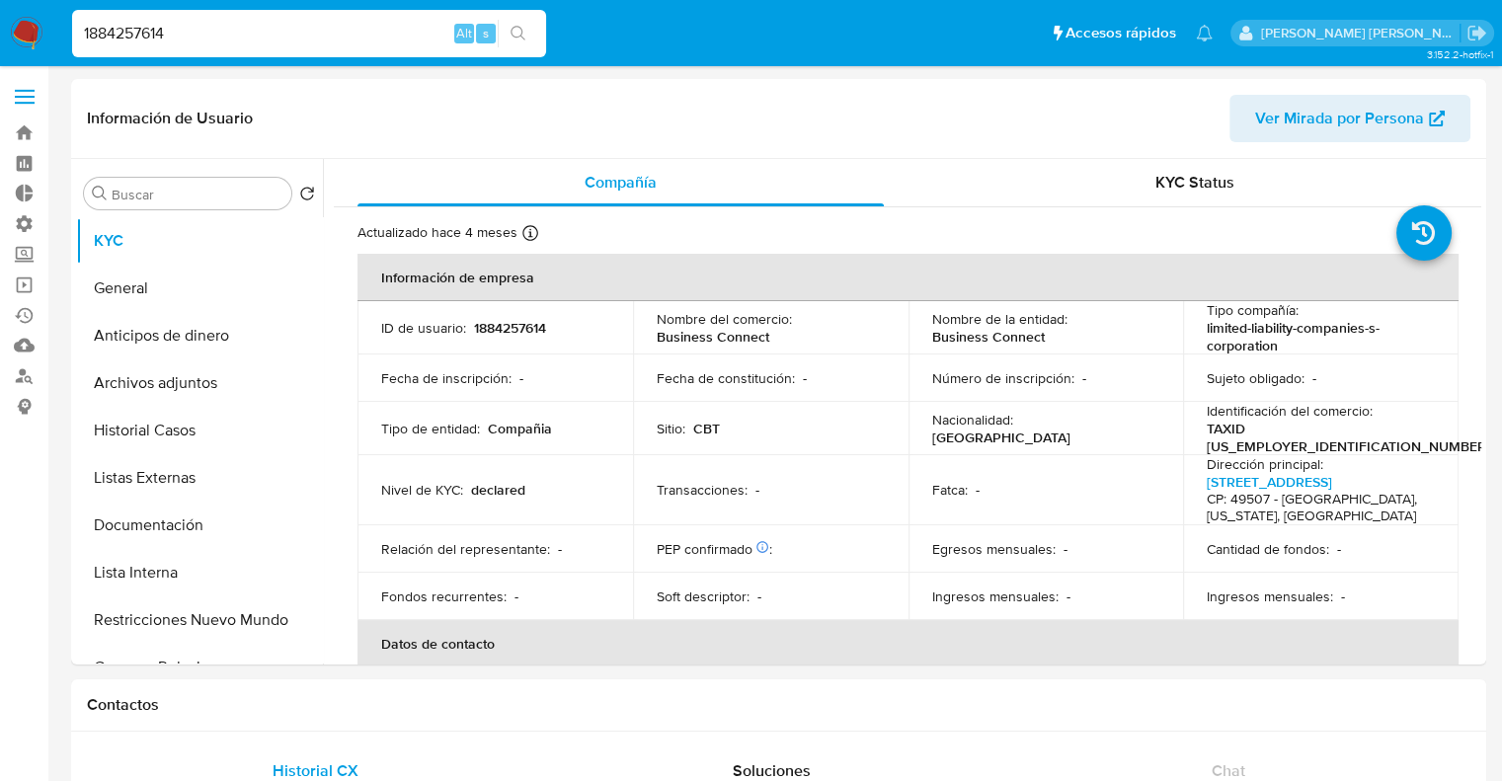
select select "10"
click at [553, 31] on ul "Pausado Ver notificaciones 1884257614 Alt s Accesos rápidos Presiona las siguie…" at bounding box center [642, 32] width 1160 height 49
click at [558, 27] on ul "Pausado Ver notificaciones 1884257614 Alt s Accesos rápidos Presiona las siguie…" at bounding box center [642, 32] width 1160 height 49
